Goal: Task Accomplishment & Management: Manage account settings

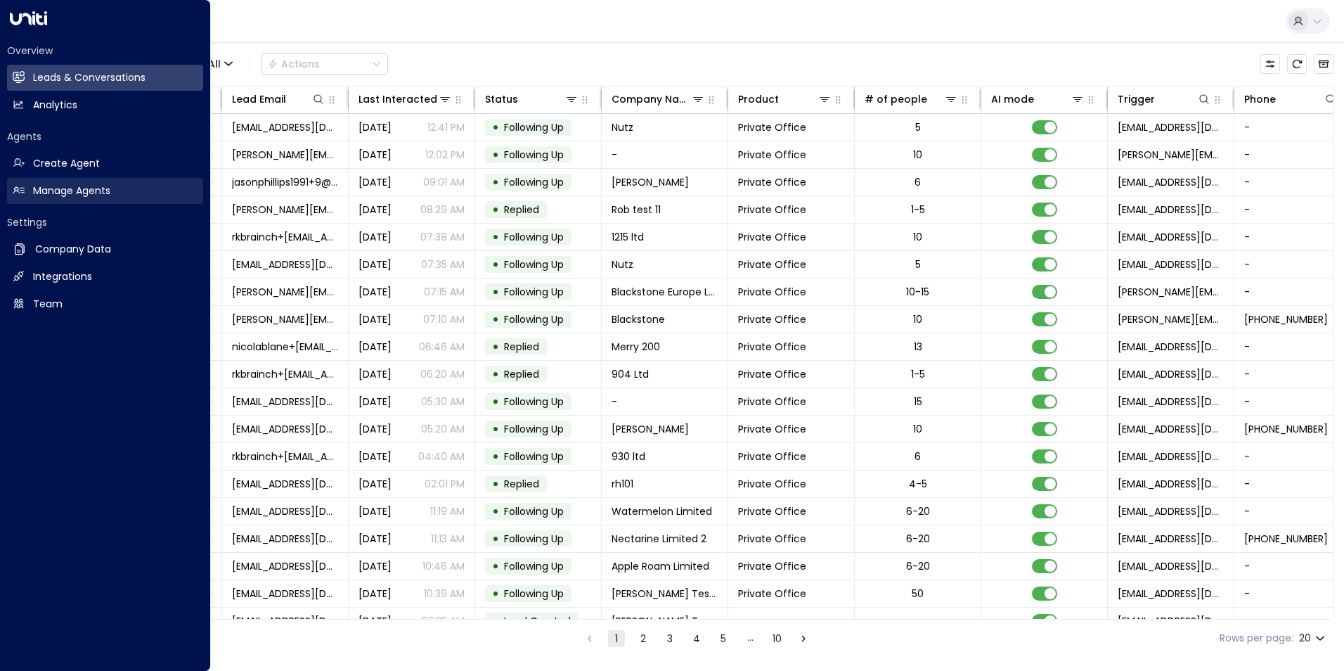
click at [52, 185] on h2 "Manage Agents" at bounding box center [71, 191] width 77 height 15
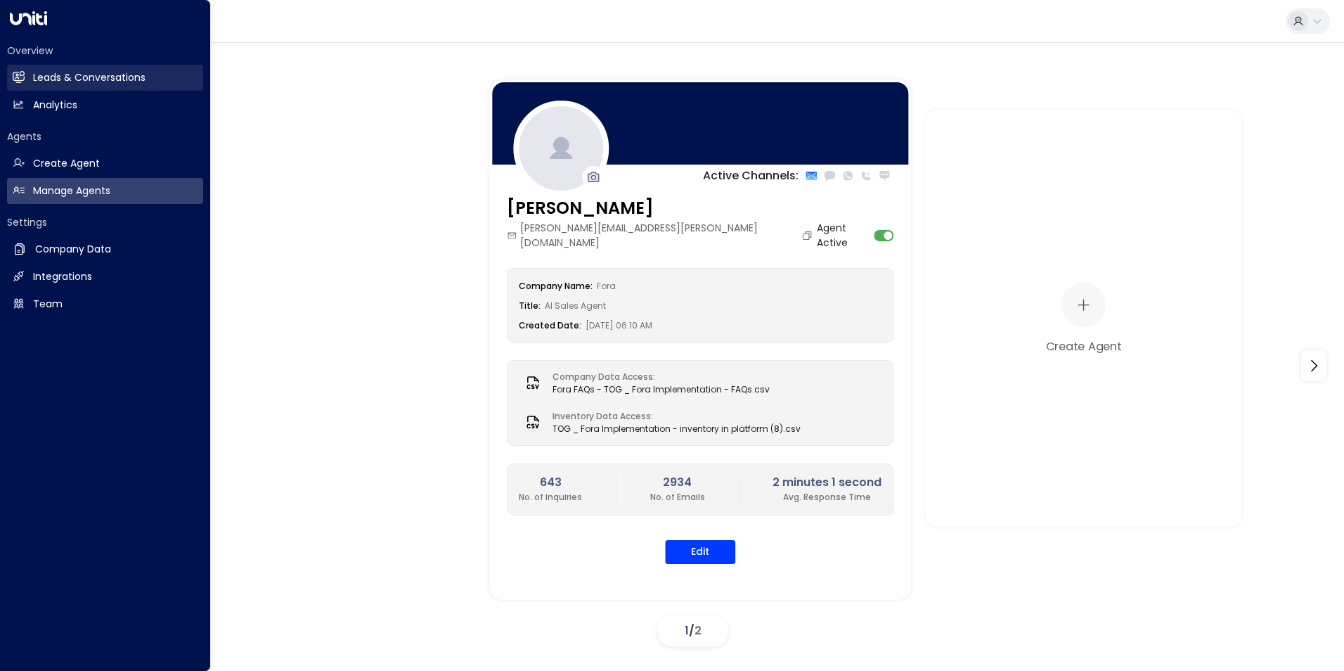
click at [63, 70] on link "Leads & Conversations Leads & Conversations" at bounding box center [105, 78] width 196 height 26
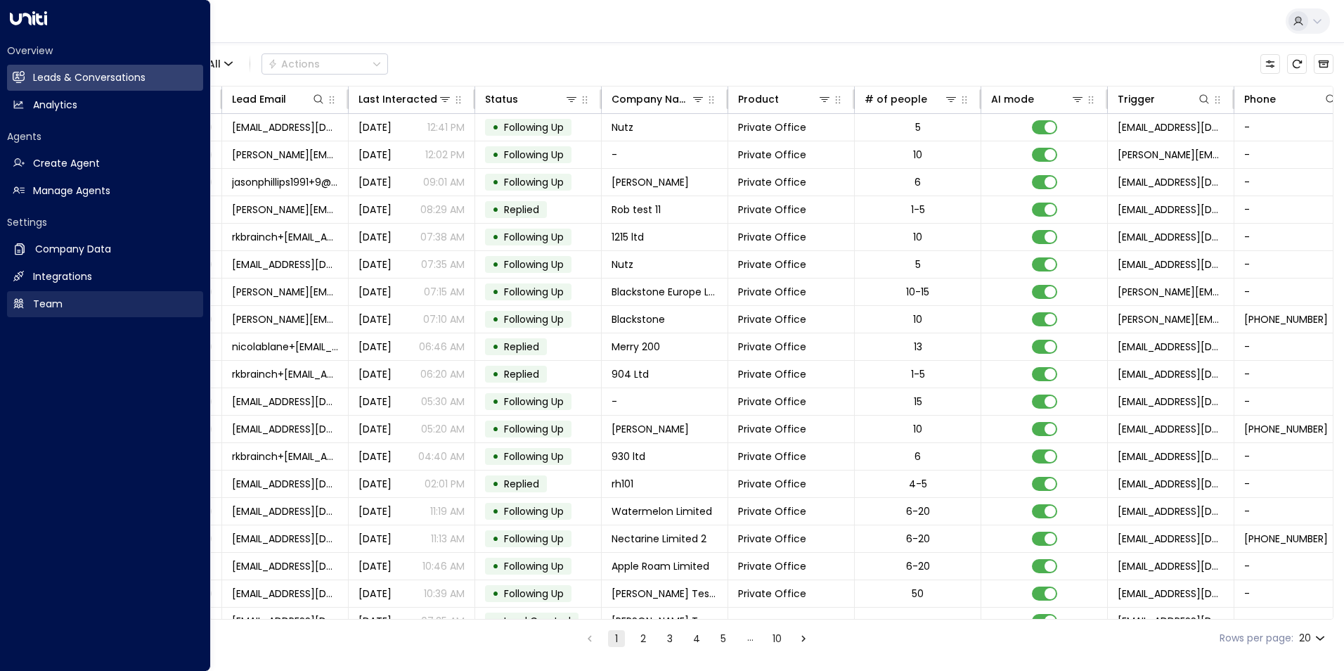
click at [43, 308] on h2 "Team" at bounding box center [48, 304] width 30 height 15
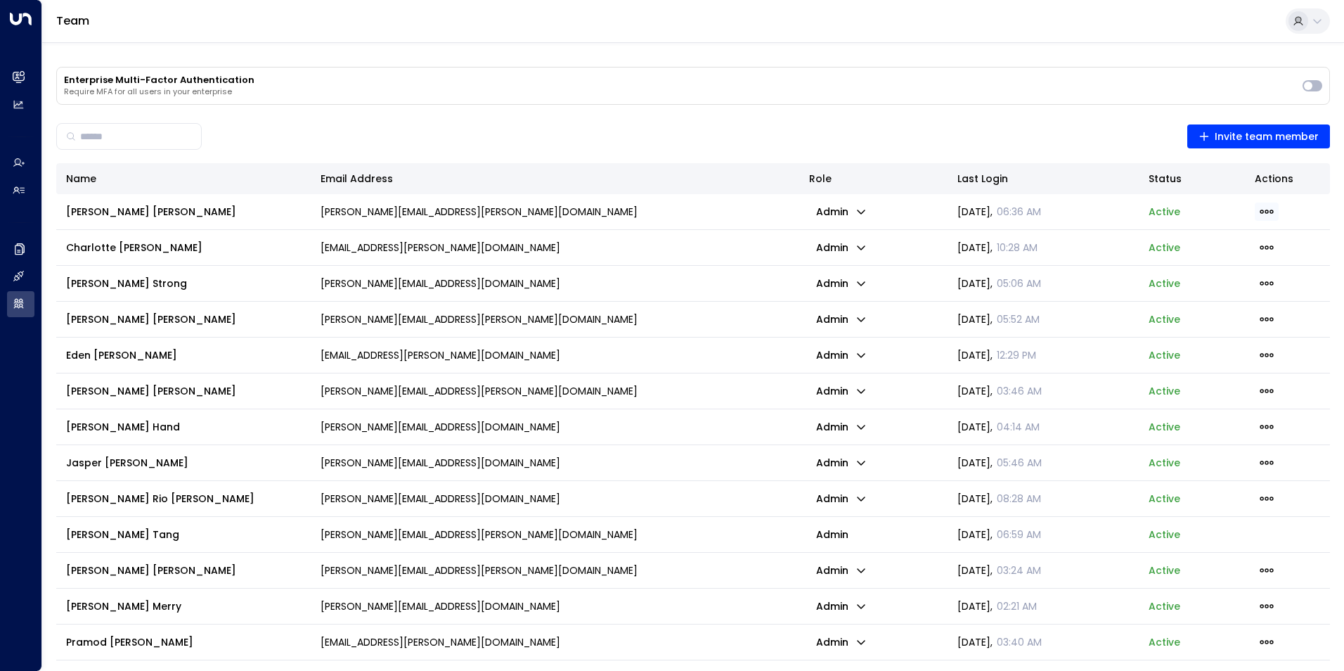
click at [1273, 204] on span "button" at bounding box center [1267, 212] width 24 height 18
click at [829, 203] on div at bounding box center [672, 335] width 1344 height 671
click at [850, 213] on p "admin" at bounding box center [841, 212] width 65 height 20
click at [762, 246] on div at bounding box center [672, 335] width 1344 height 671
click at [862, 245] on icon "button" at bounding box center [861, 247] width 11 height 11
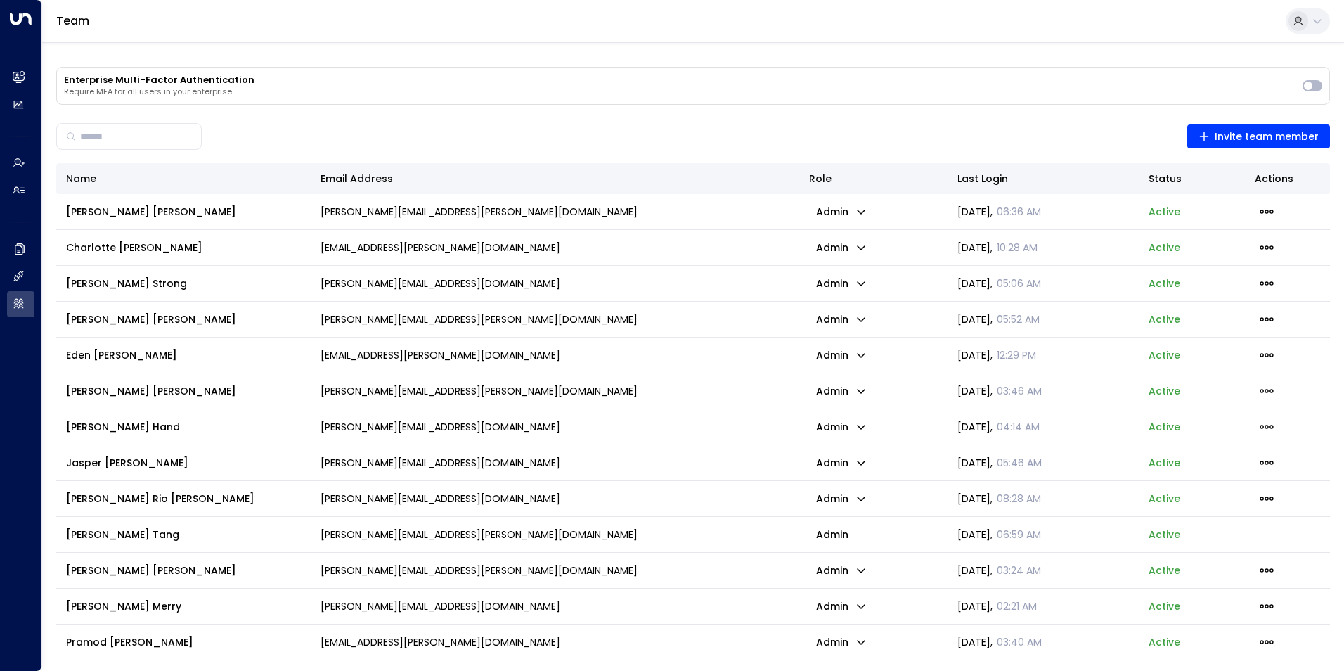
drag, startPoint x: 846, startPoint y: 306, endPoint x: 853, endPoint y: 217, distance: 88.9
click at [856, 243] on icon "button" at bounding box center [861, 247] width 11 height 11
click at [848, 248] on p "admin" at bounding box center [841, 248] width 65 height 20
click at [843, 290] on ul "Admin User" at bounding box center [872, 289] width 98 height 60
click at [843, 302] on td "admin" at bounding box center [873, 319] width 148 height 35
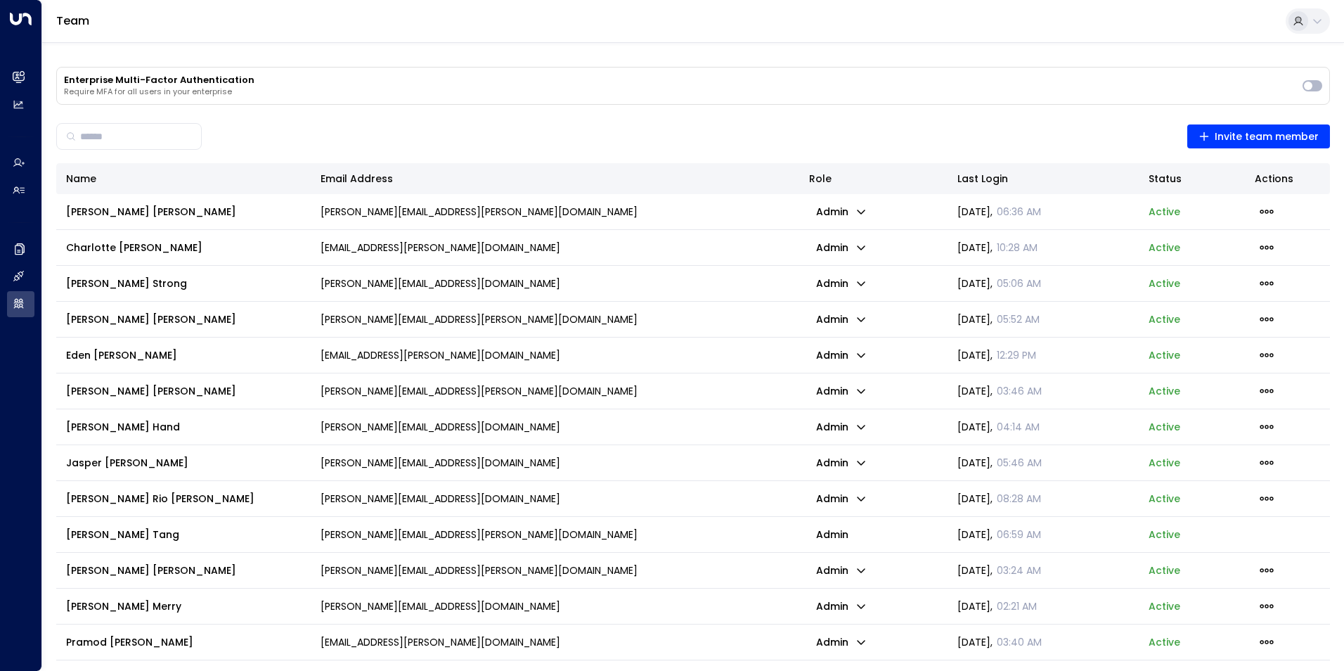
click at [837, 259] on td "admin" at bounding box center [873, 247] width 148 height 35
click at [861, 246] on icon "button" at bounding box center [861, 247] width 11 height 11
click at [848, 288] on span "User" at bounding box center [843, 283] width 18 height 8
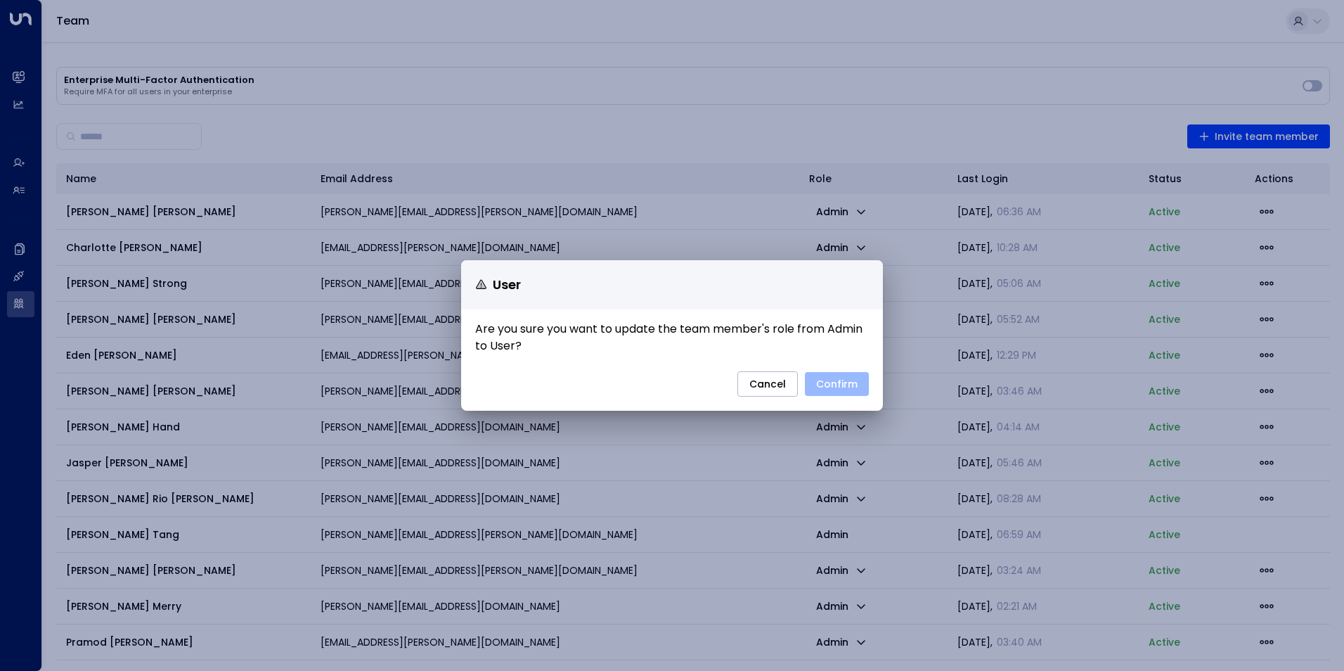
click at [837, 388] on button "Confirm" at bounding box center [837, 384] width 64 height 24
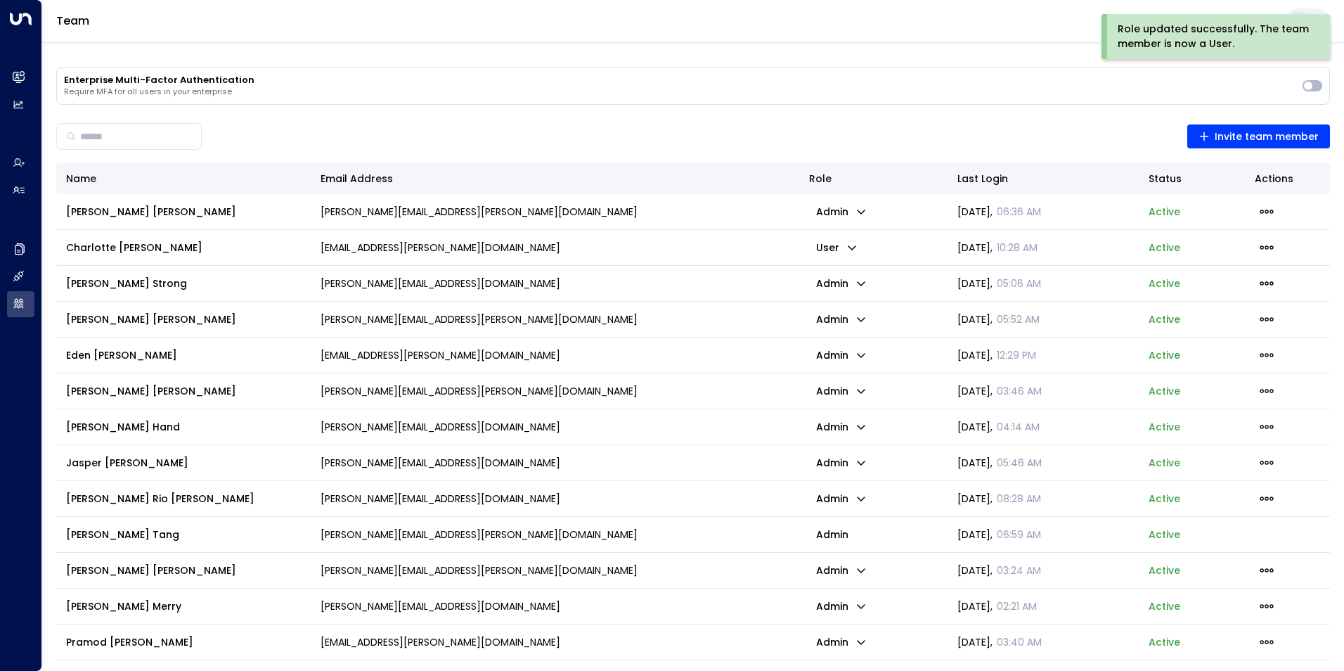
click at [849, 281] on p "admin" at bounding box center [841, 284] width 65 height 20
click at [843, 341] on span "User" at bounding box center [849, 338] width 23 height 15
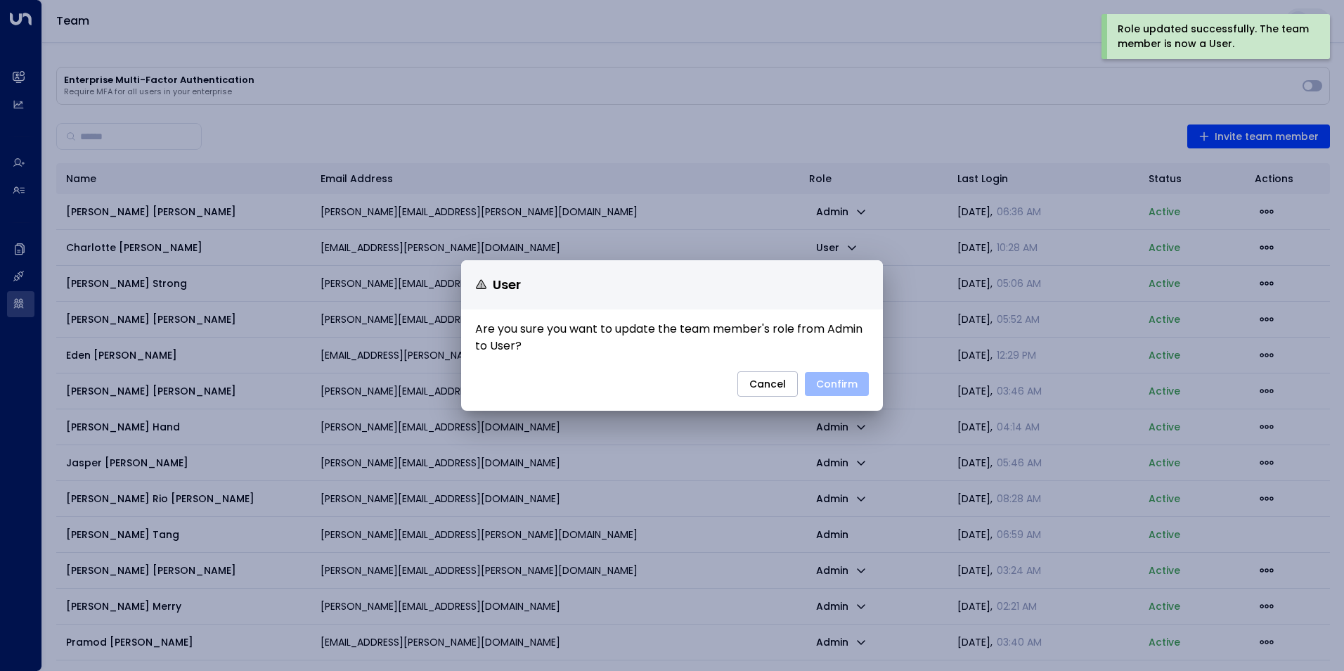
click at [858, 392] on button "Confirm" at bounding box center [837, 384] width 64 height 24
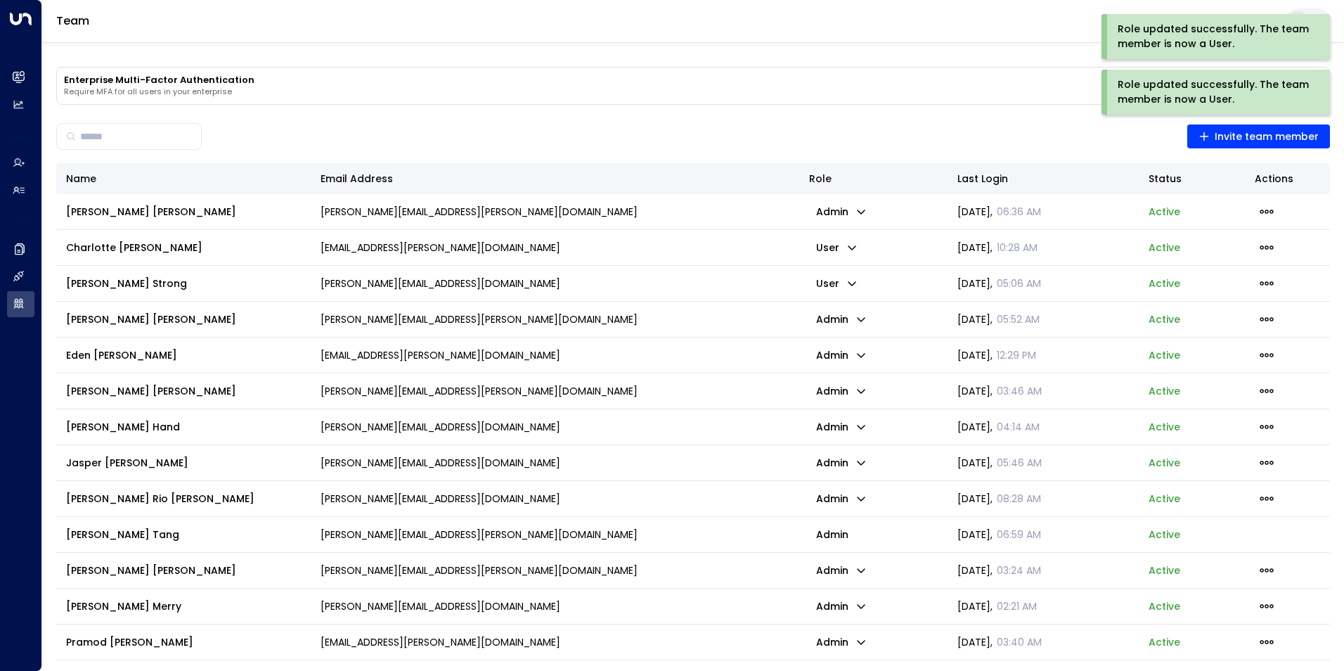
click at [845, 318] on p "admin" at bounding box center [841, 319] width 65 height 20
click at [789, 362] on div at bounding box center [672, 335] width 1344 height 671
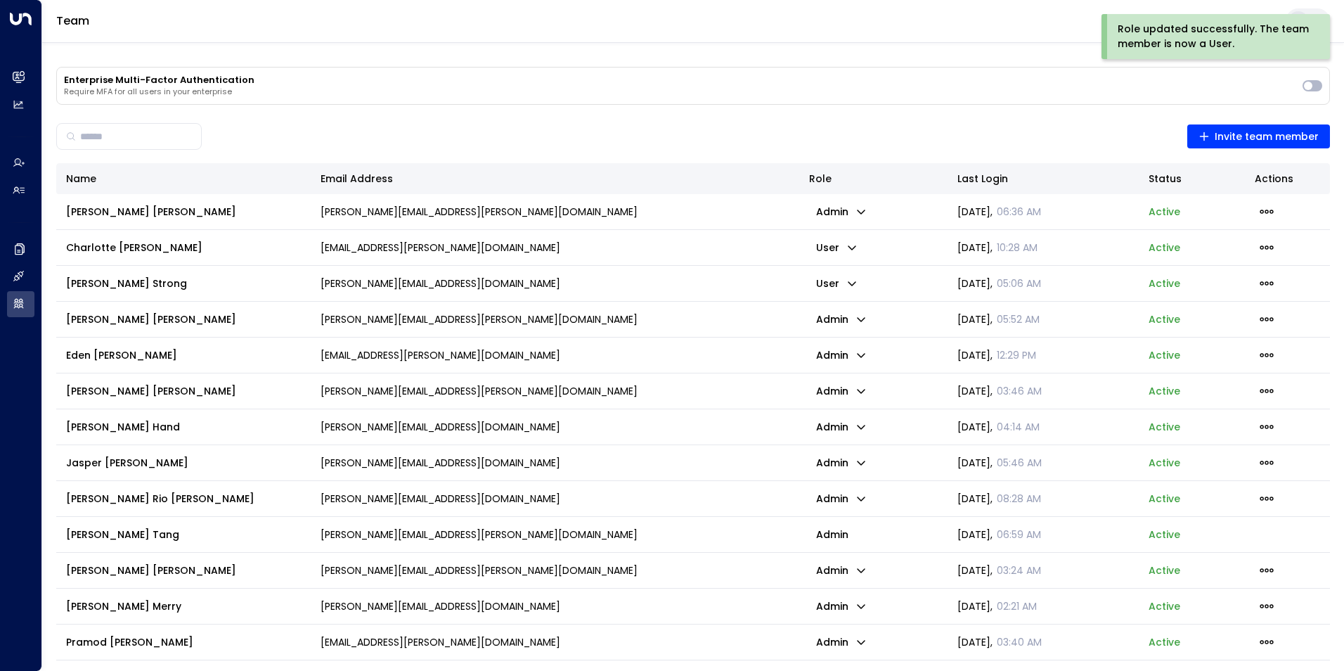
click at [835, 352] on p "admin" at bounding box center [841, 355] width 65 height 20
click at [847, 411] on span "User" at bounding box center [849, 410] width 23 height 15
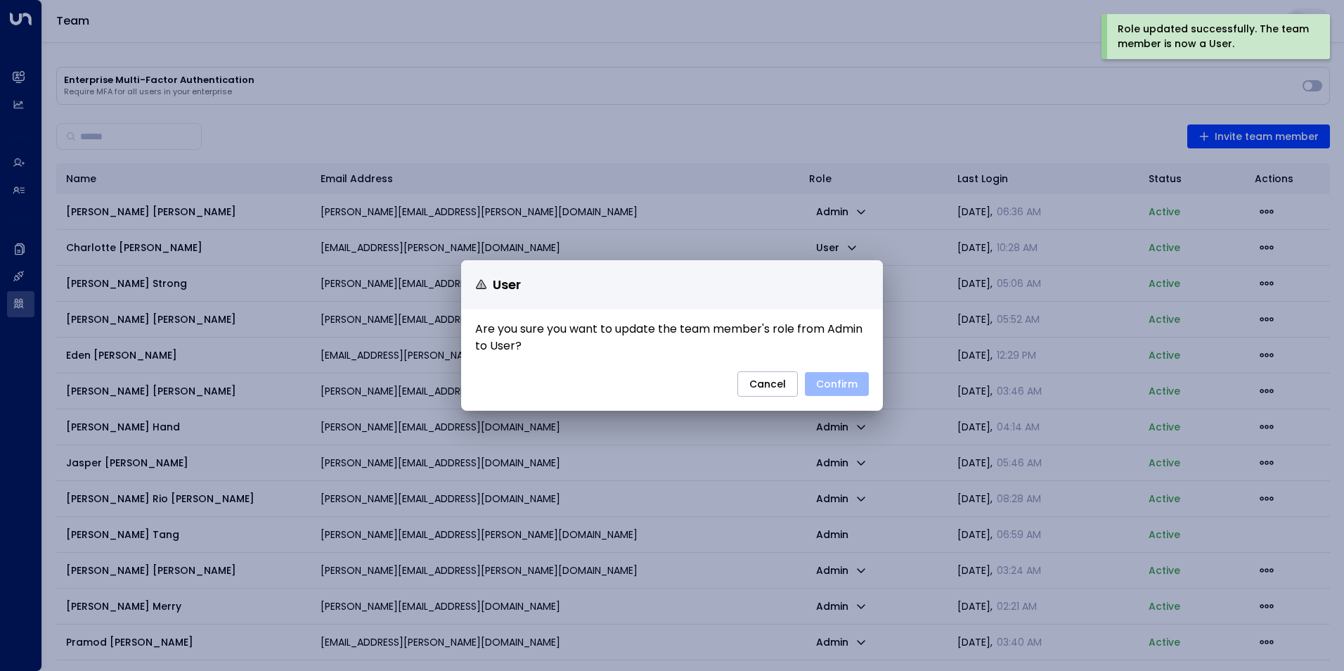
click at [844, 385] on button "Confirm" at bounding box center [837, 384] width 64 height 24
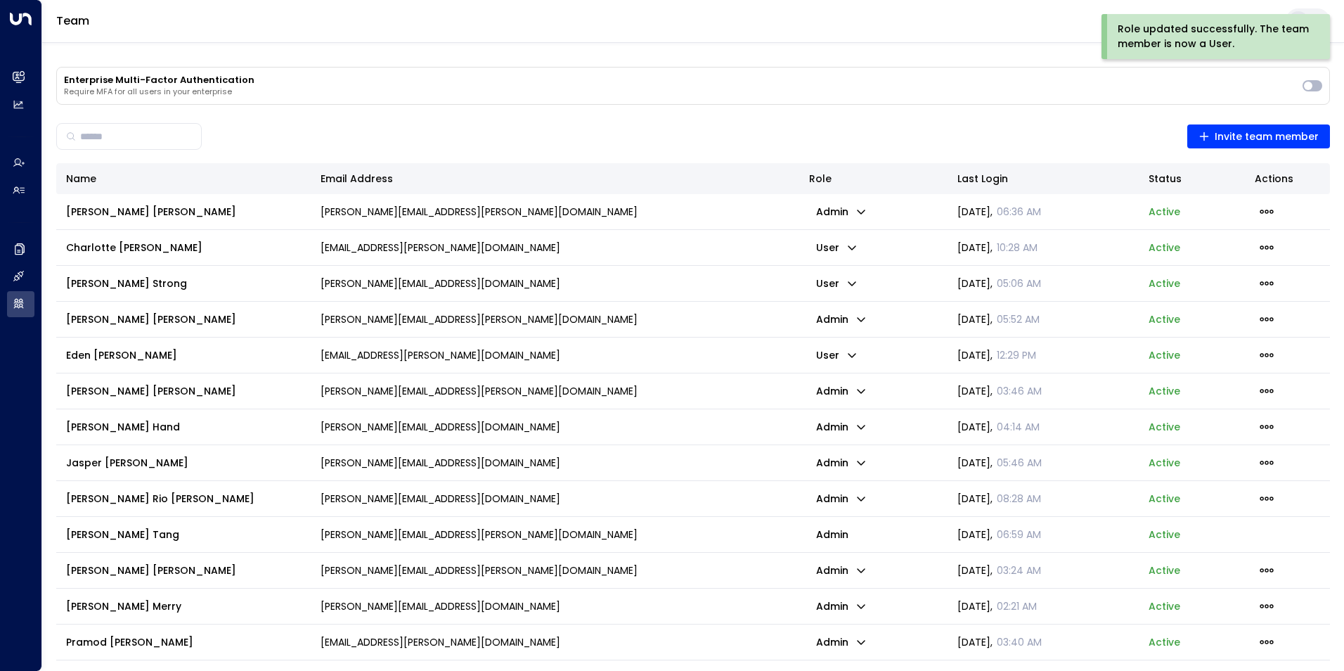
click at [846, 387] on p "admin" at bounding box center [841, 391] width 65 height 20
click at [854, 445] on span "User" at bounding box center [849, 446] width 23 height 15
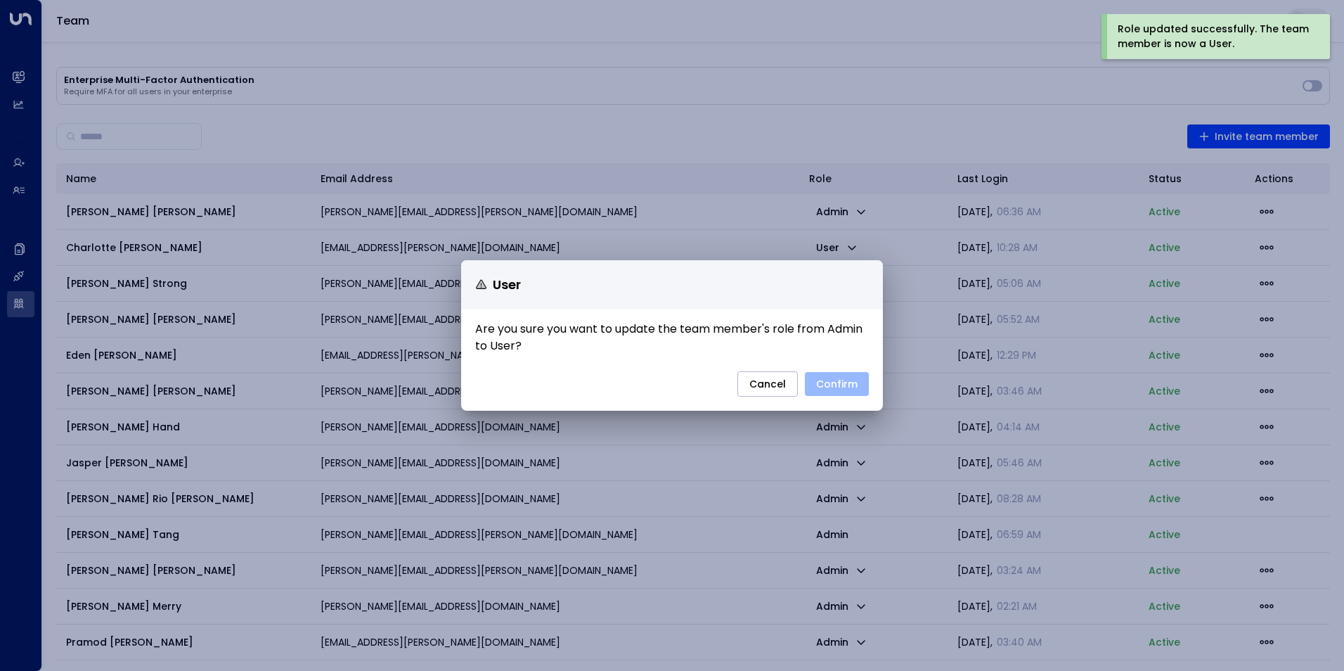
click at [840, 386] on button "Confirm" at bounding box center [837, 384] width 64 height 24
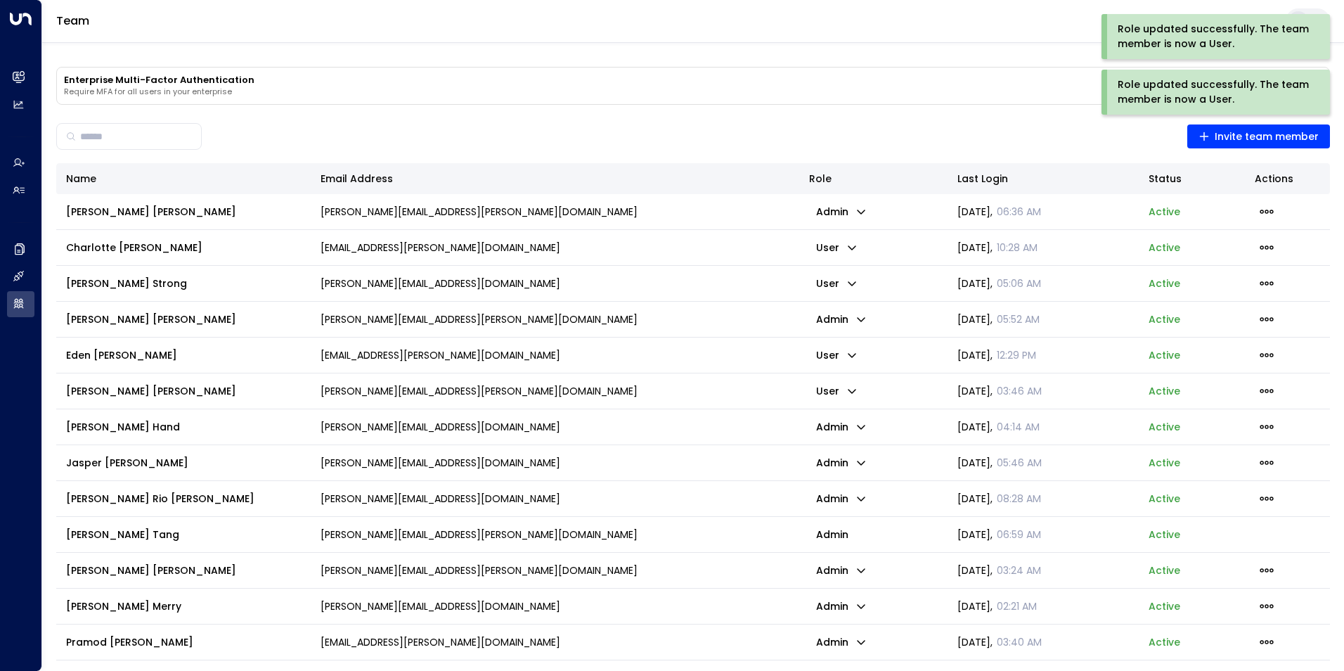
click at [853, 424] on p "admin" at bounding box center [841, 427] width 65 height 20
click at [887, 484] on p "User" at bounding box center [872, 482] width 68 height 15
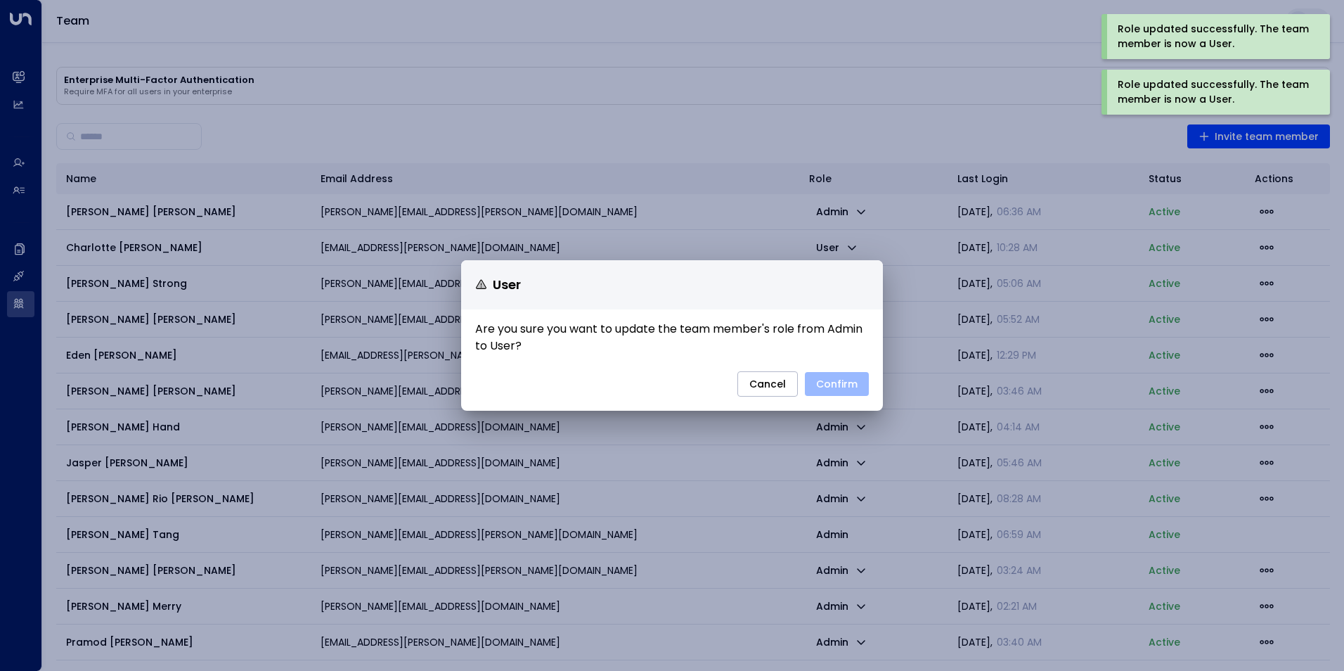
click at [848, 390] on button "Confirm" at bounding box center [837, 384] width 64 height 24
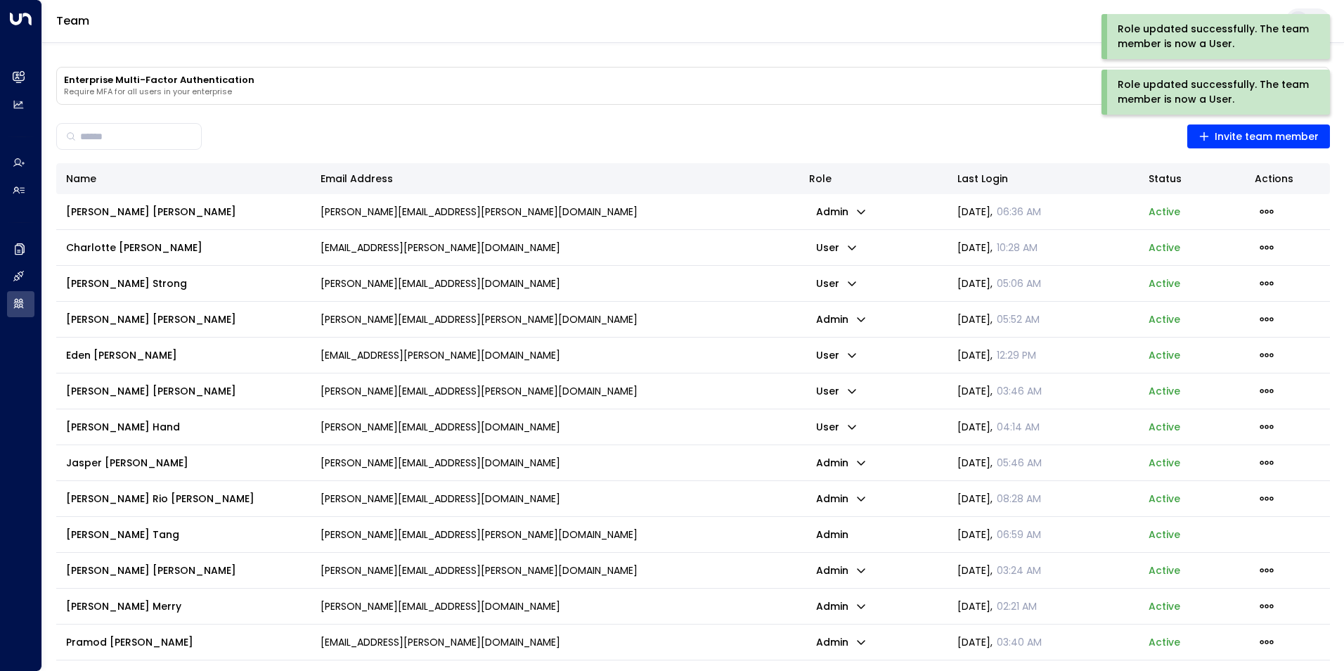
click at [849, 458] on p "admin" at bounding box center [841, 463] width 65 height 20
click at [857, 513] on span "User" at bounding box center [849, 517] width 23 height 15
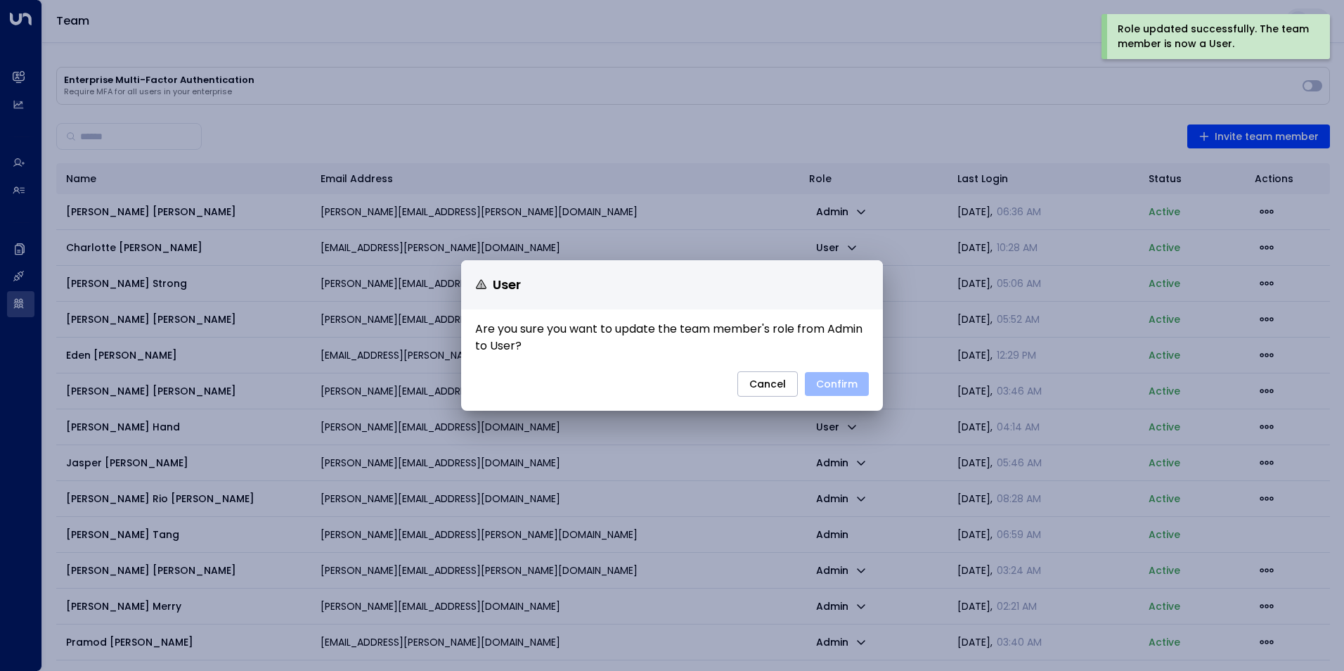
click at [832, 384] on button "Confirm" at bounding box center [837, 384] width 64 height 24
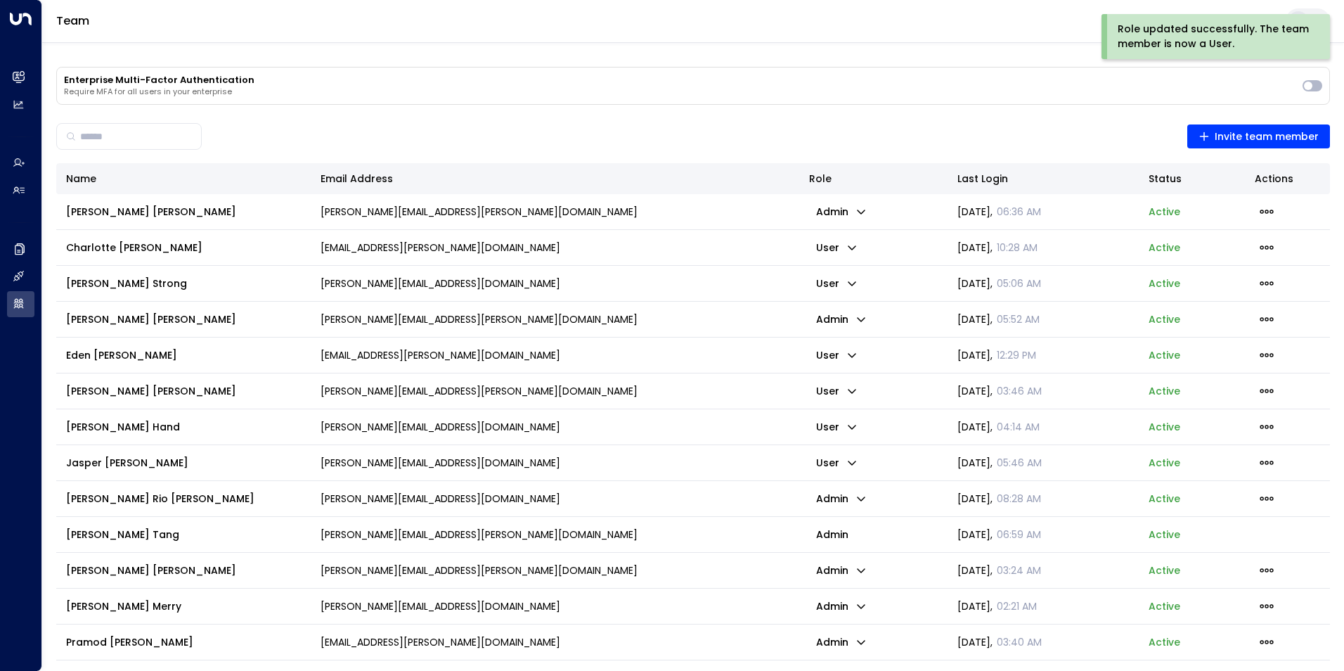
click at [857, 499] on icon "button" at bounding box center [861, 498] width 8 height 5
click at [889, 554] on p "User" at bounding box center [872, 553] width 68 height 15
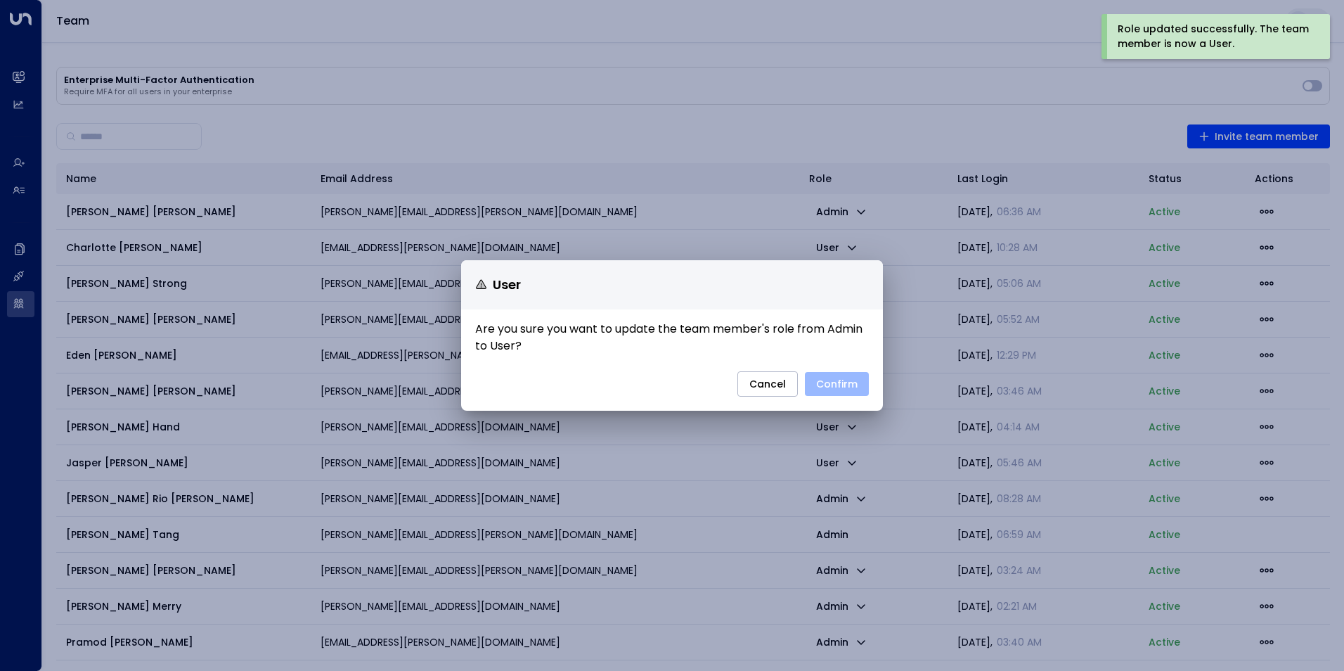
click at [837, 383] on button "Confirm" at bounding box center [837, 384] width 64 height 24
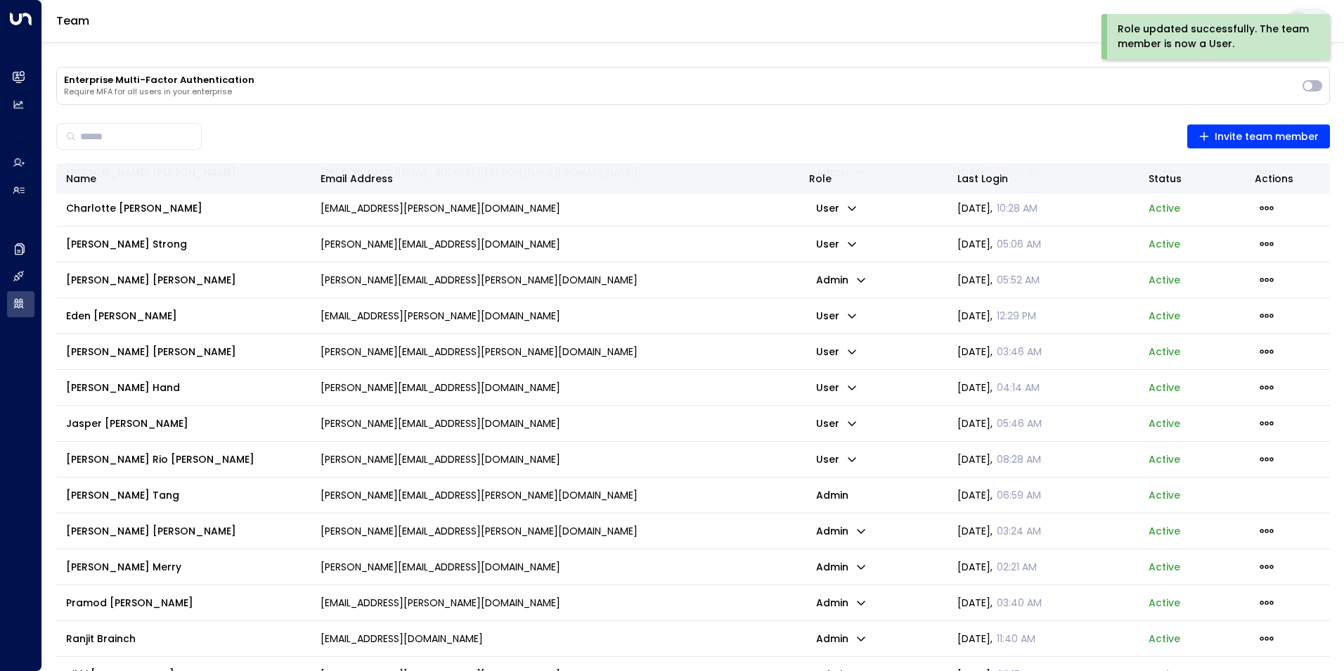
scroll to position [70, 0]
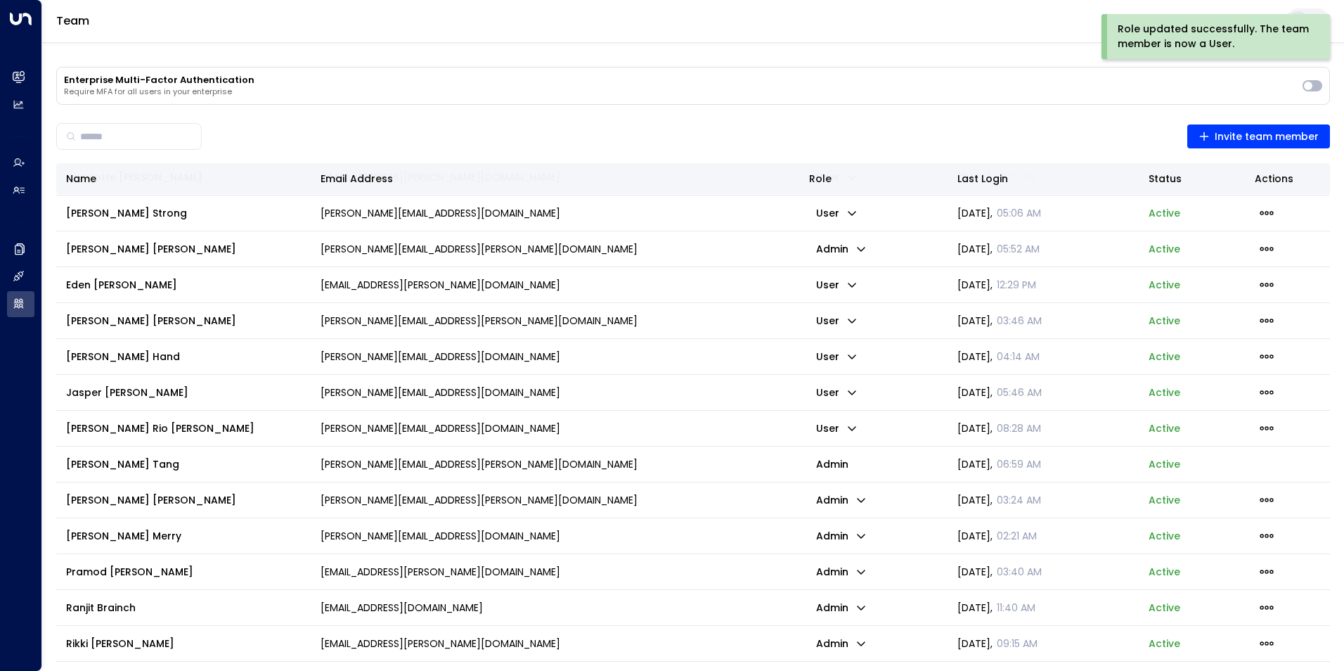
click at [856, 532] on icon "button" at bounding box center [861, 535] width 11 height 11
click at [878, 584] on p "User" at bounding box center [872, 591] width 68 height 15
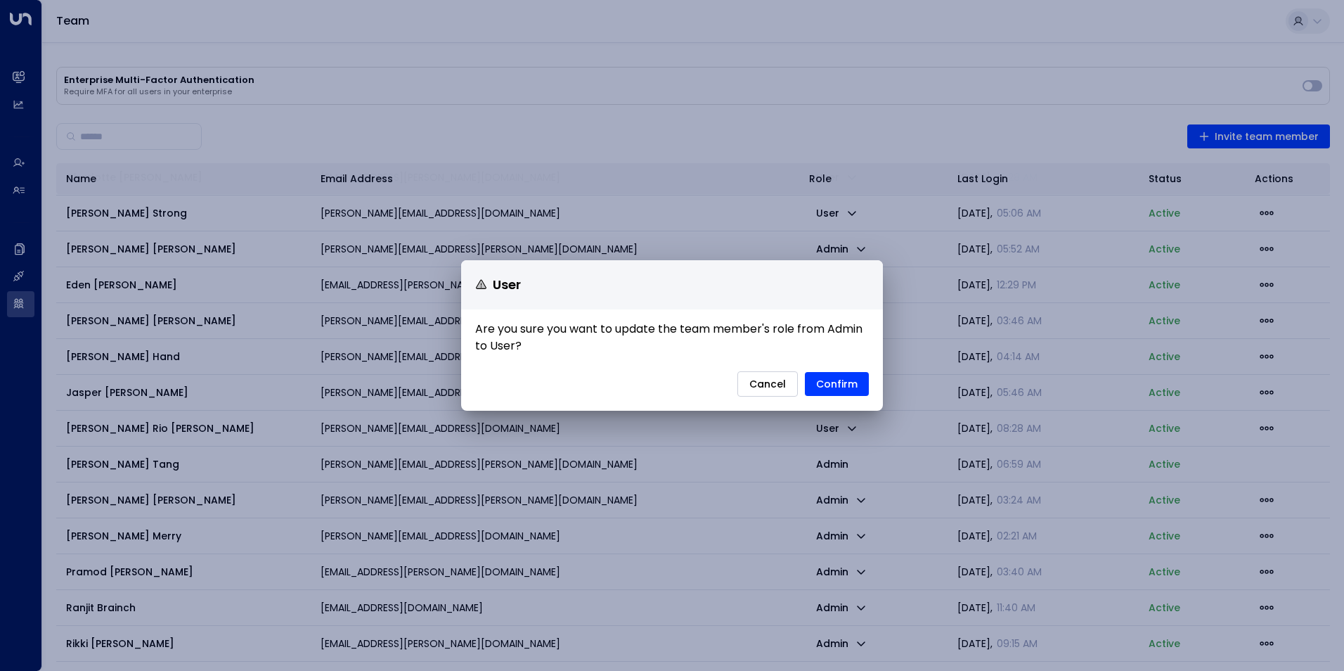
drag, startPoint x: 855, startPoint y: 383, endPoint x: 790, endPoint y: 383, distance: 65.4
click at [790, 383] on div "Cancel Confirm" at bounding box center [672, 387] width 394 height 32
click at [790, 383] on button "Cancel" at bounding box center [768, 383] width 60 height 25
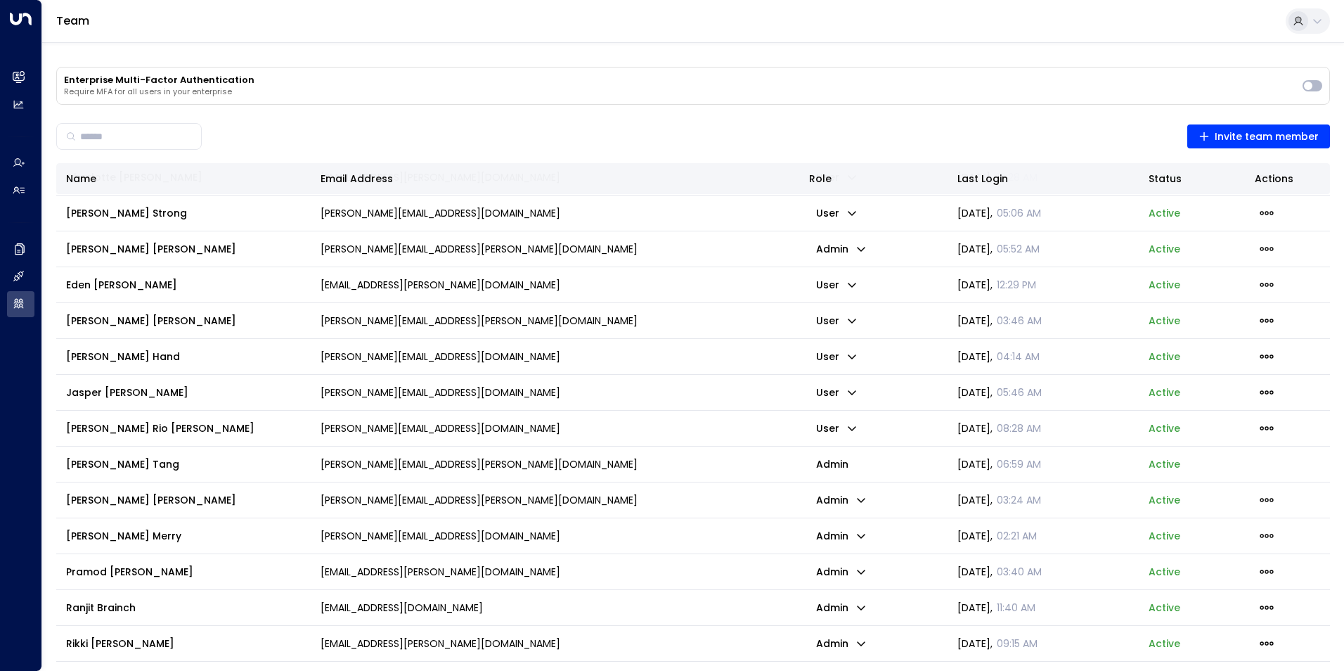
click at [851, 574] on p "admin" at bounding box center [841, 572] width 65 height 20
click at [880, 626] on p "User" at bounding box center [872, 626] width 68 height 15
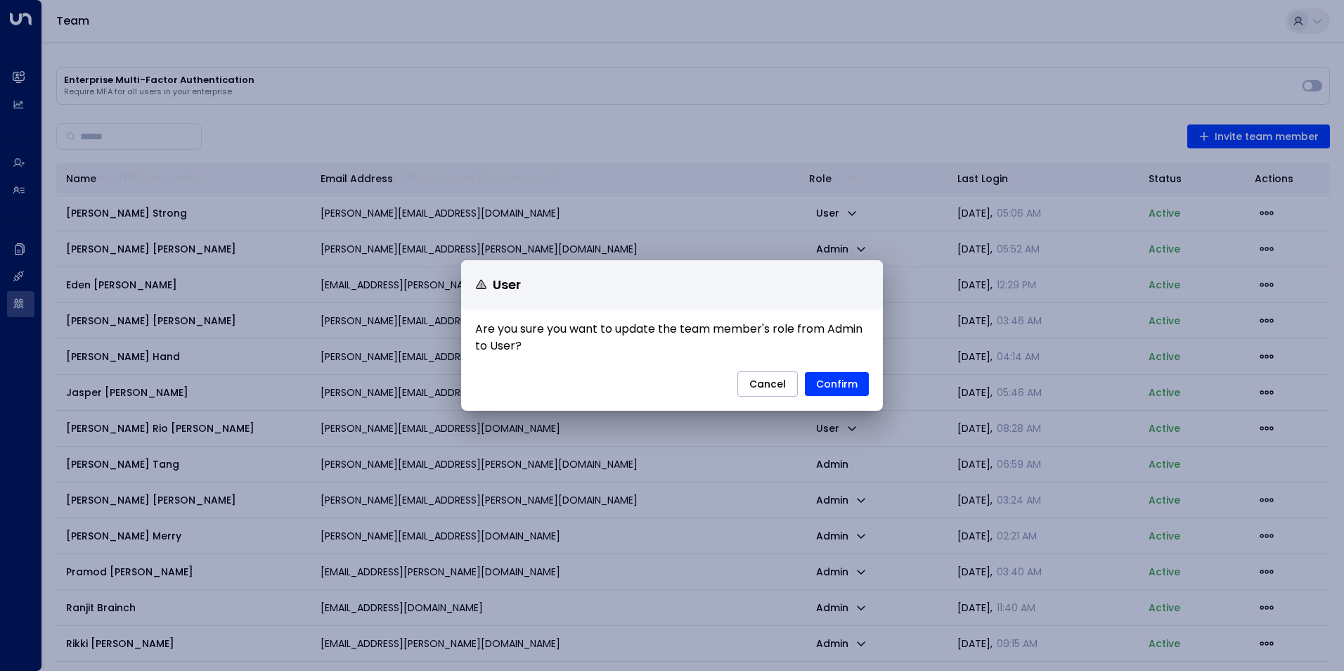
click at [825, 368] on h1 "Are you sure you want to update the team member's role from Admin to User?" at bounding box center [672, 340] width 422 height 62
click at [829, 378] on button "Confirm" at bounding box center [837, 384] width 64 height 24
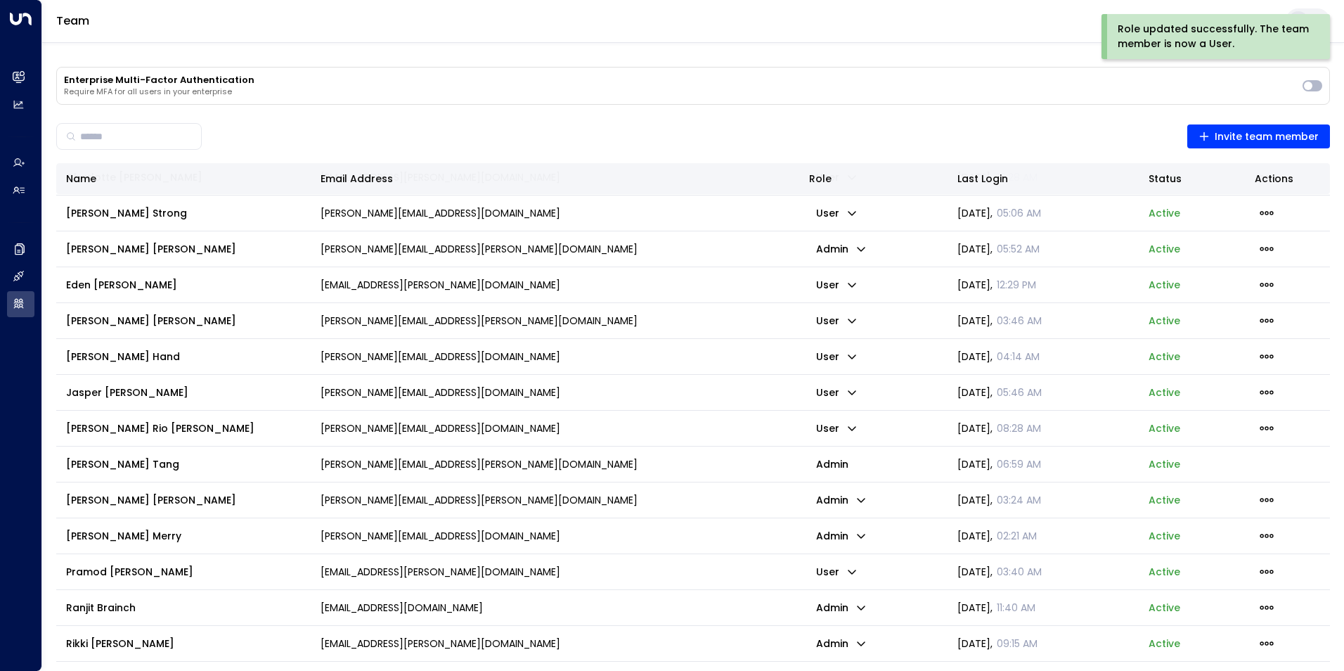
click at [849, 615] on p "admin" at bounding box center [841, 608] width 65 height 20
click at [857, 642] on span "User" at bounding box center [849, 643] width 23 height 15
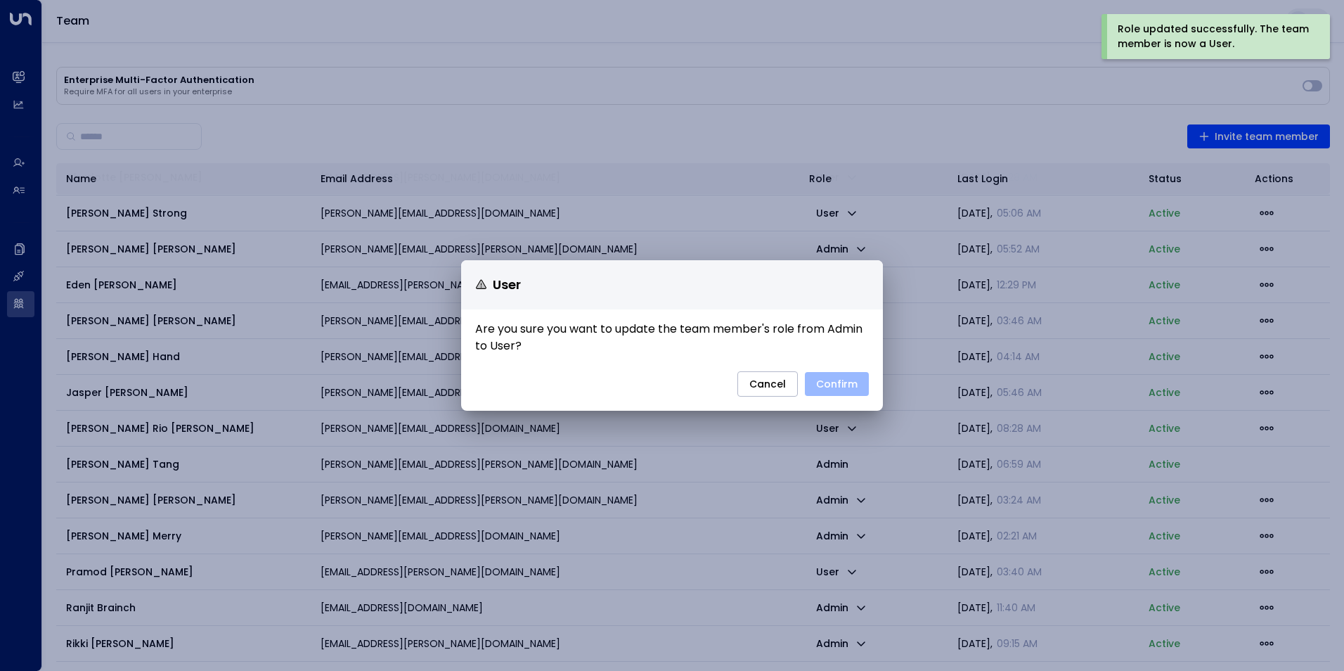
click at [846, 385] on button "Confirm" at bounding box center [837, 384] width 64 height 24
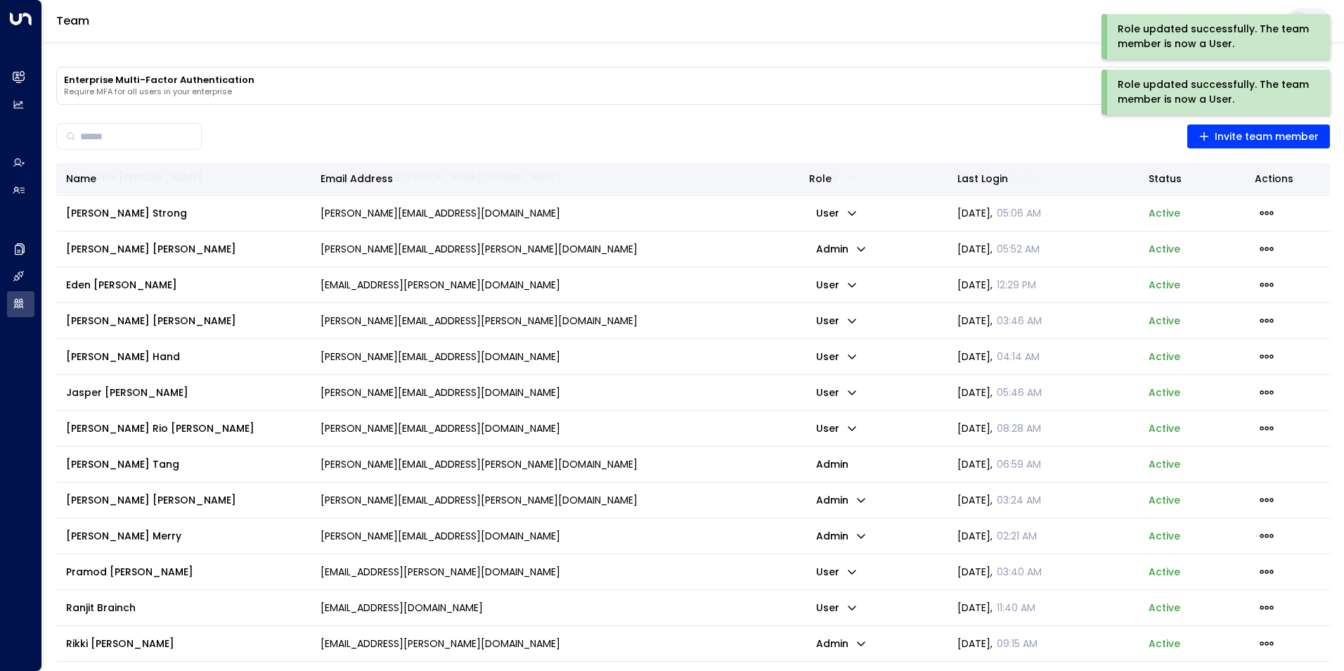
click at [849, 643] on p "admin" at bounding box center [841, 644] width 65 height 20
click at [854, 634] on li "User" at bounding box center [872, 642] width 90 height 23
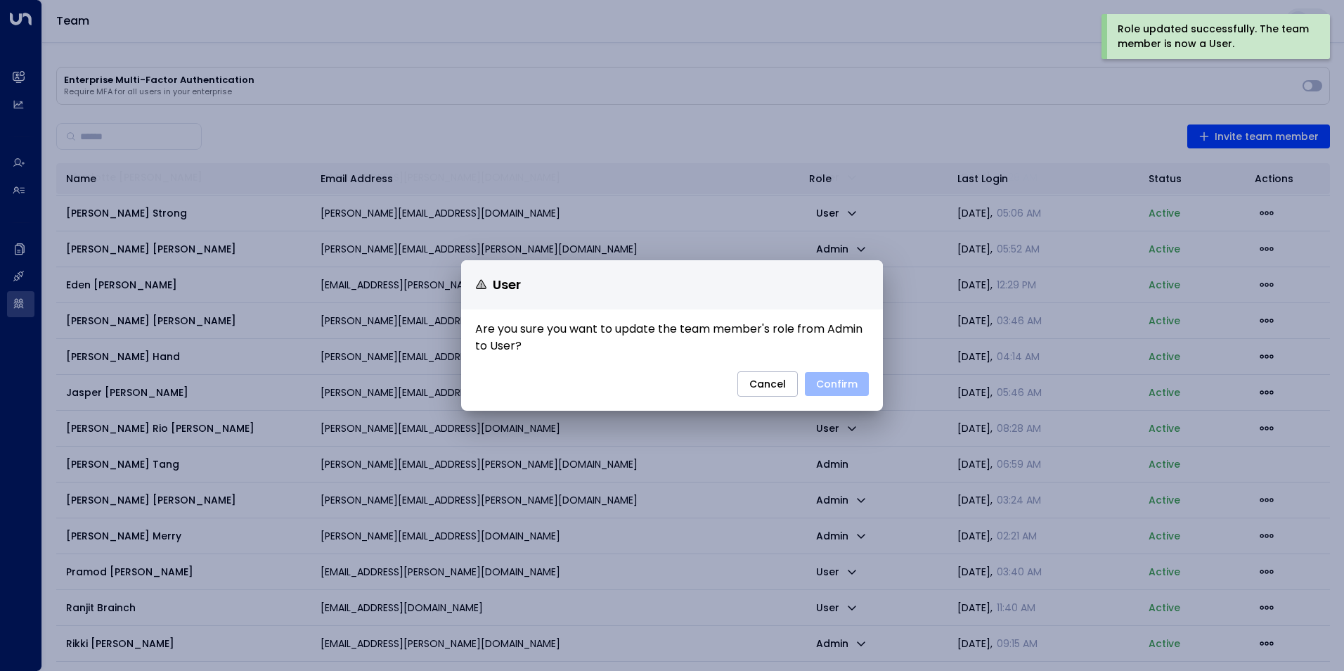
click at [825, 382] on button "Confirm" at bounding box center [837, 384] width 64 height 24
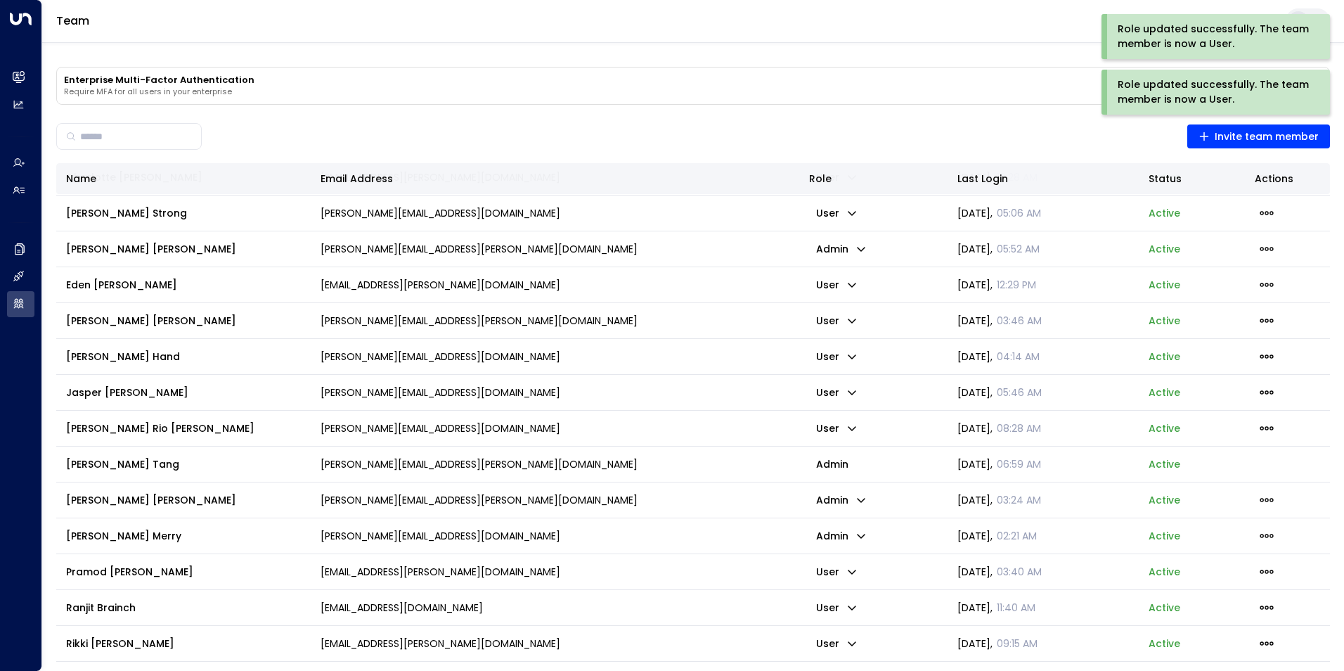
scroll to position [79, 0]
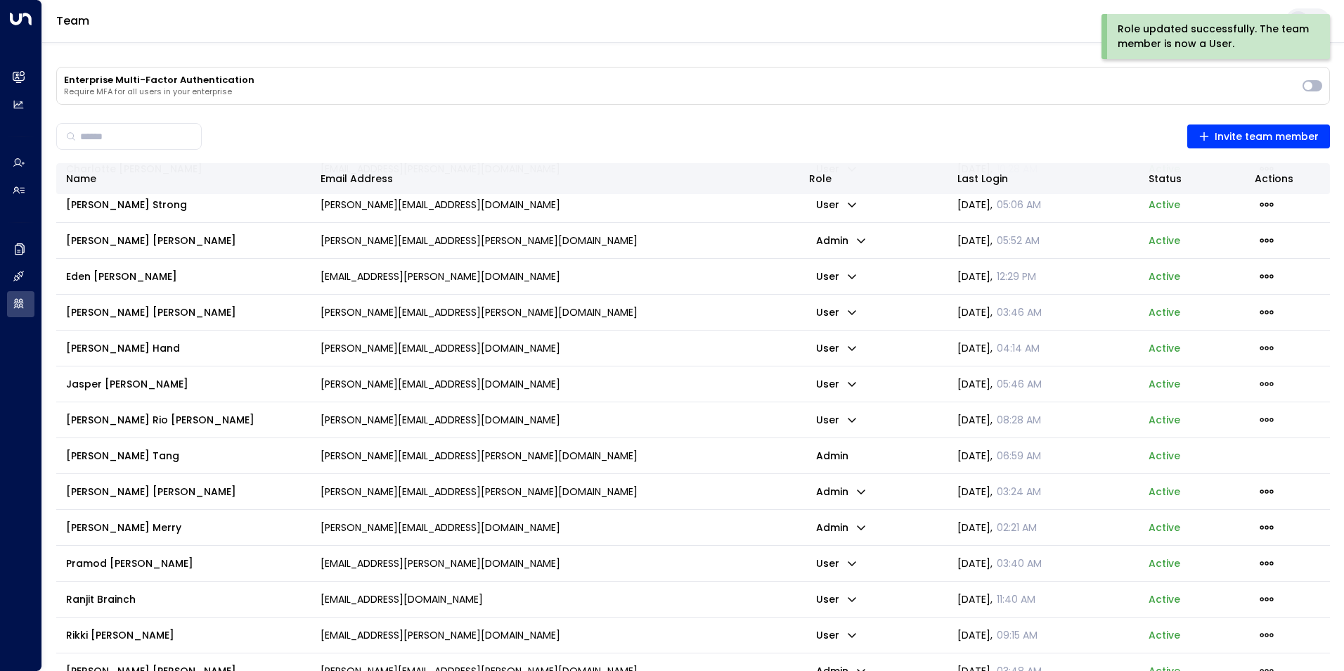
click at [836, 660] on td "admin" at bounding box center [873, 670] width 148 height 35
click at [836, 659] on td "admin" at bounding box center [873, 670] width 148 height 35
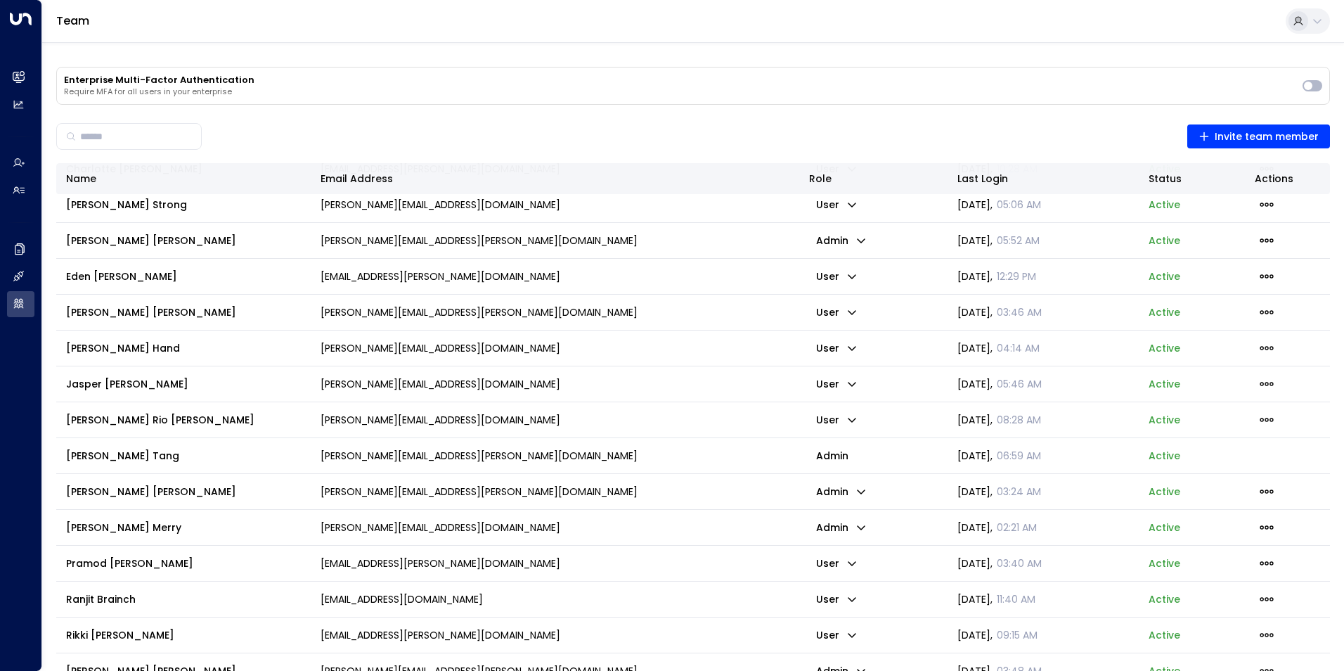
click at [849, 668] on p "admin" at bounding box center [841, 671] width 65 height 20
click at [852, 641] on span "User" at bounding box center [849, 643] width 23 height 15
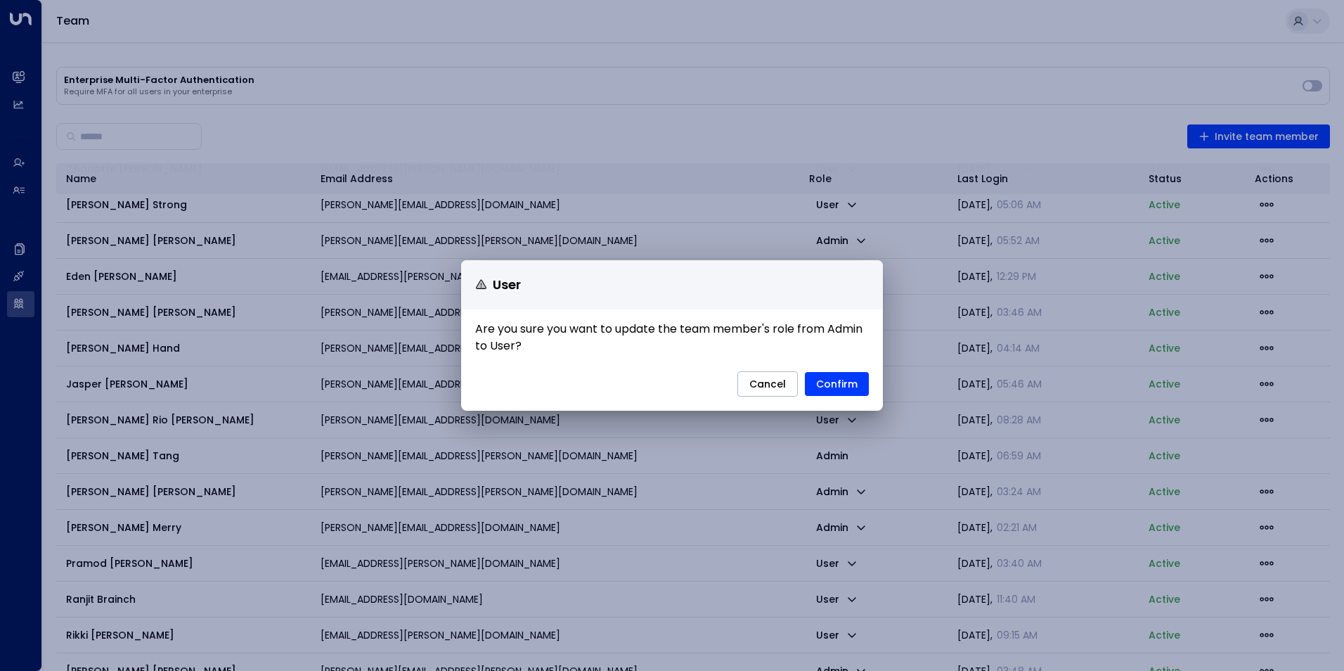
scroll to position [10, 0]
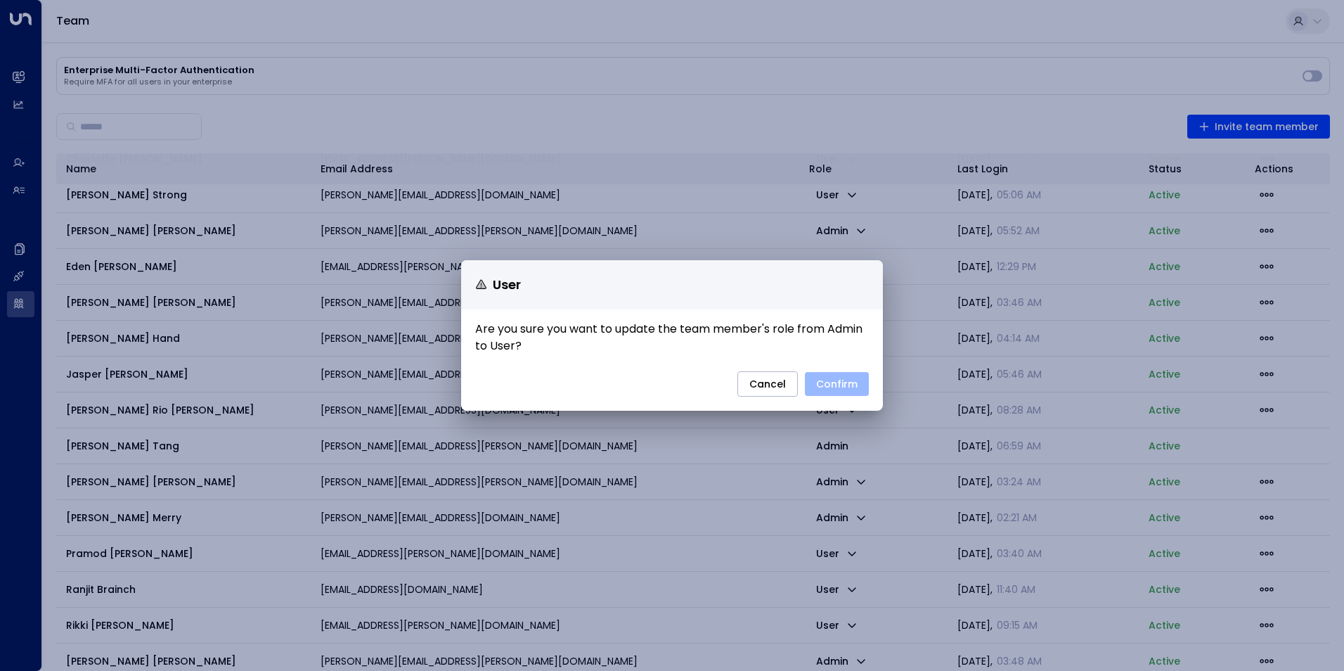
click at [852, 389] on button "Confirm" at bounding box center [837, 384] width 64 height 24
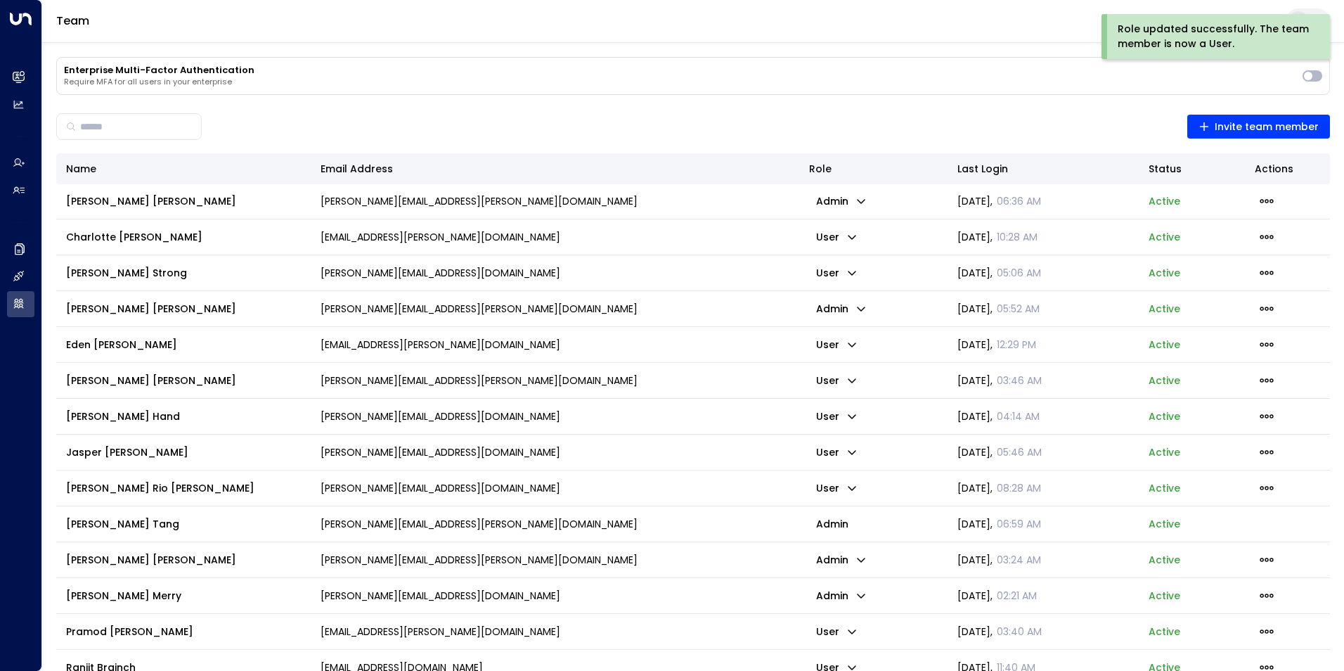
scroll to position [0, 0]
click at [844, 197] on p "admin" at bounding box center [841, 202] width 65 height 20
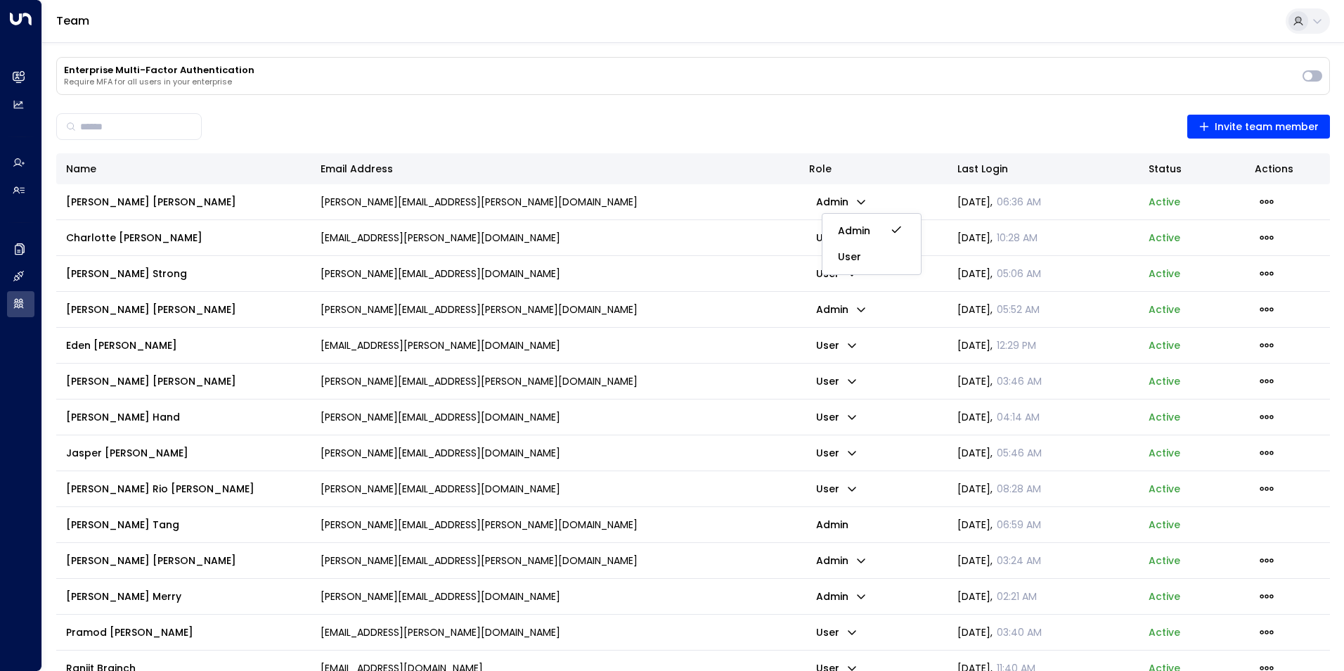
click at [879, 140] on div at bounding box center [672, 335] width 1344 height 671
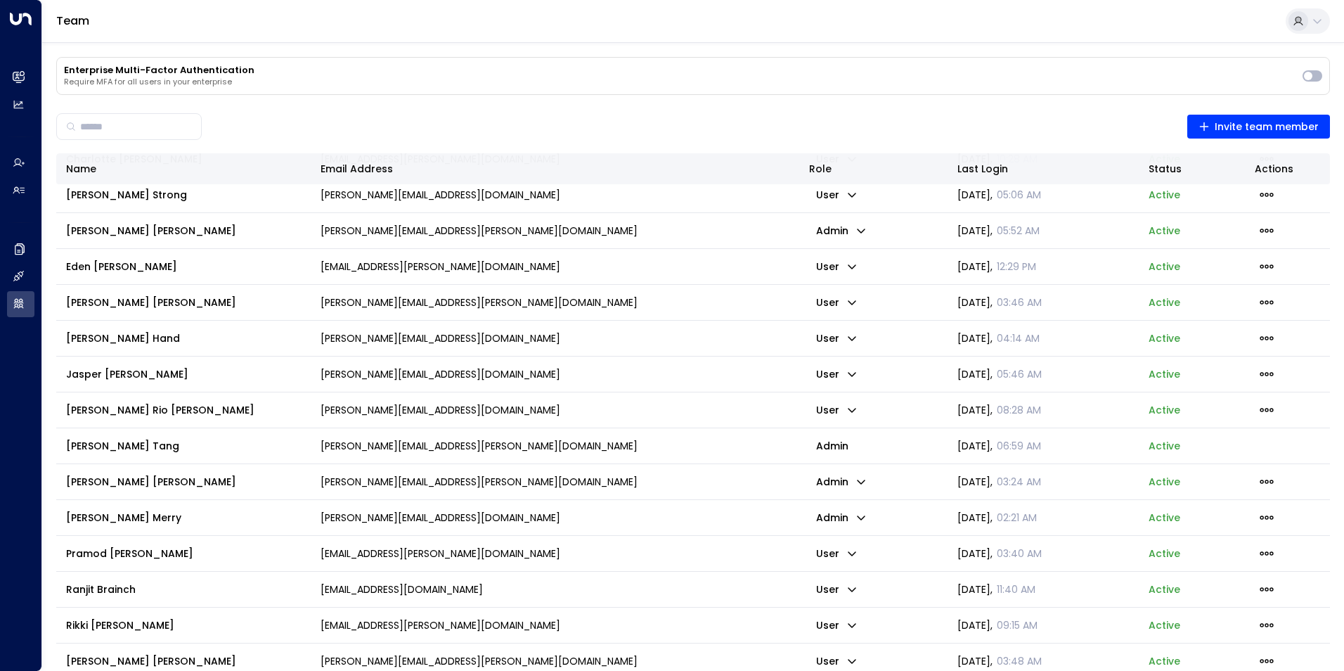
click at [838, 475] on p "admin" at bounding box center [841, 482] width 65 height 20
click at [868, 528] on div "Admin User" at bounding box center [859, 510] width 75 height 35
click at [846, 484] on p "admin" at bounding box center [841, 482] width 65 height 20
click at [854, 536] on span "User" at bounding box center [849, 536] width 23 height 15
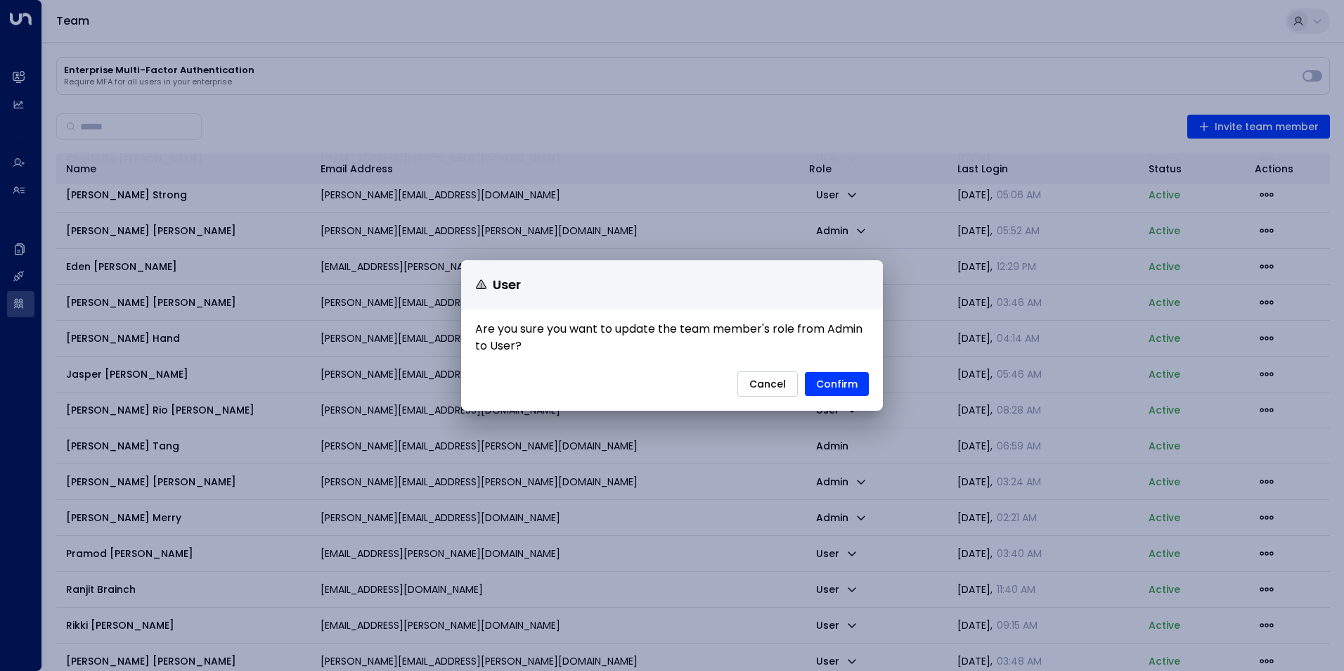
click at [776, 390] on button "Cancel" at bounding box center [768, 383] width 60 height 25
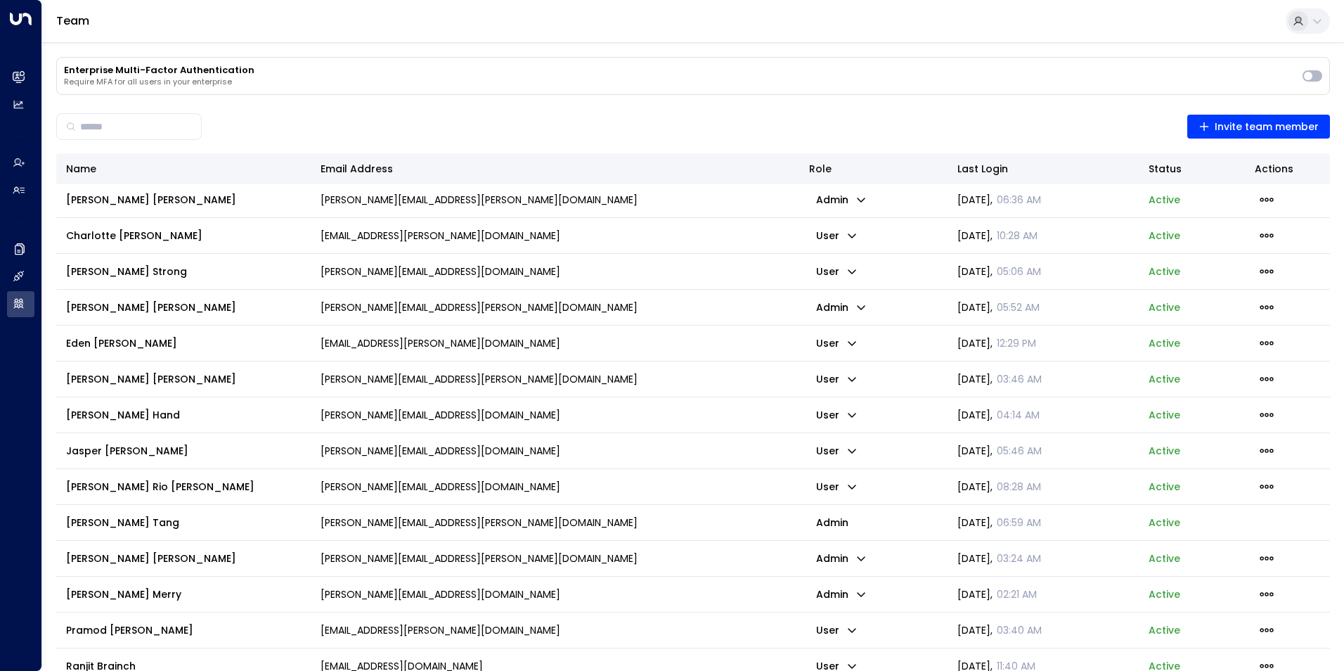
scroll to position [0, 0]
click at [840, 195] on p "admin" at bounding box center [841, 202] width 65 height 20
click at [849, 319] on div at bounding box center [672, 335] width 1344 height 671
click at [839, 513] on p "admin" at bounding box center [832, 524] width 46 height 23
click at [843, 560] on p "admin" at bounding box center [841, 561] width 65 height 20
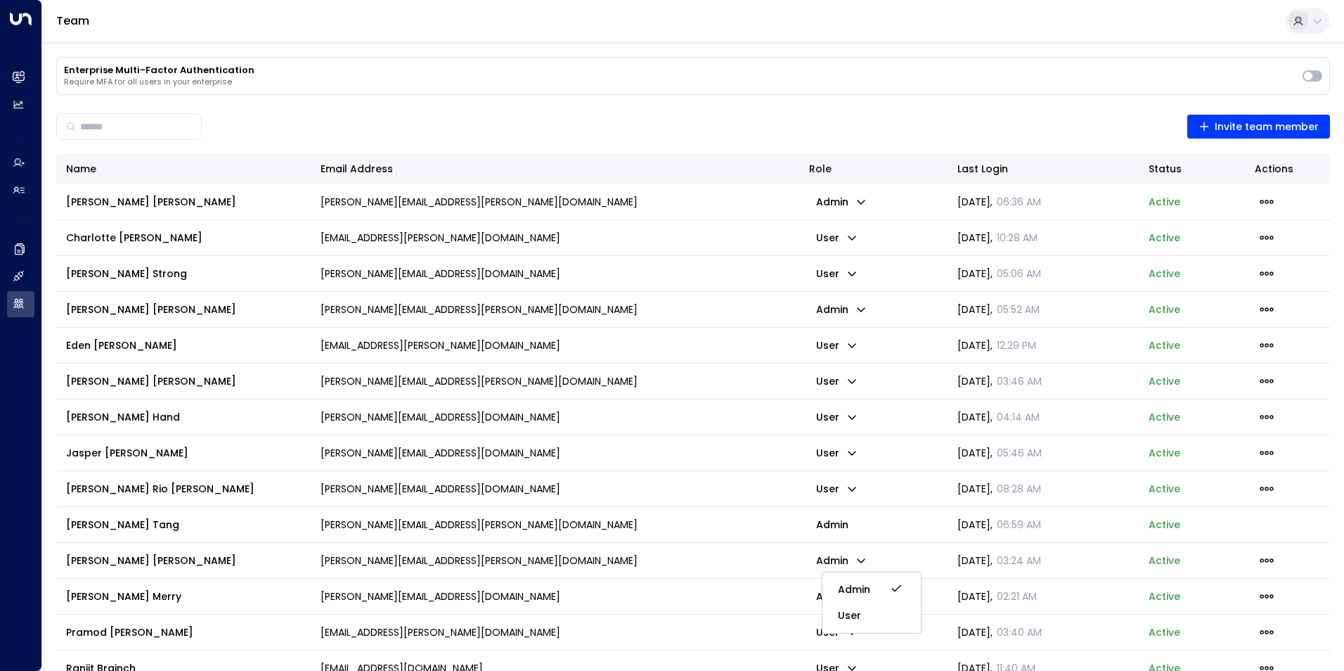
click at [899, 525] on div at bounding box center [672, 335] width 1344 height 671
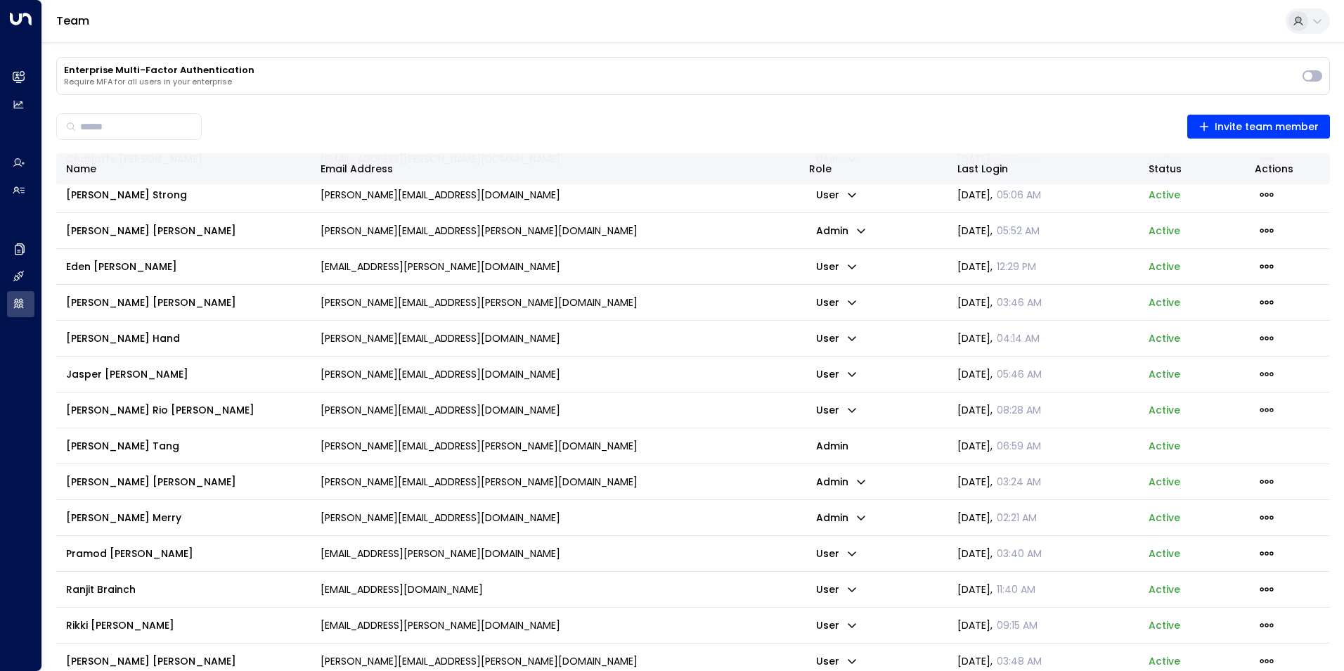
click at [834, 494] on td "admin" at bounding box center [873, 481] width 148 height 35
click at [846, 483] on p "admin" at bounding box center [841, 482] width 65 height 20
click at [846, 483] on div at bounding box center [672, 335] width 1344 height 671
click at [831, 661] on p "user" at bounding box center [837, 661] width 56 height 20
click at [828, 450] on div at bounding box center [672, 335] width 1344 height 671
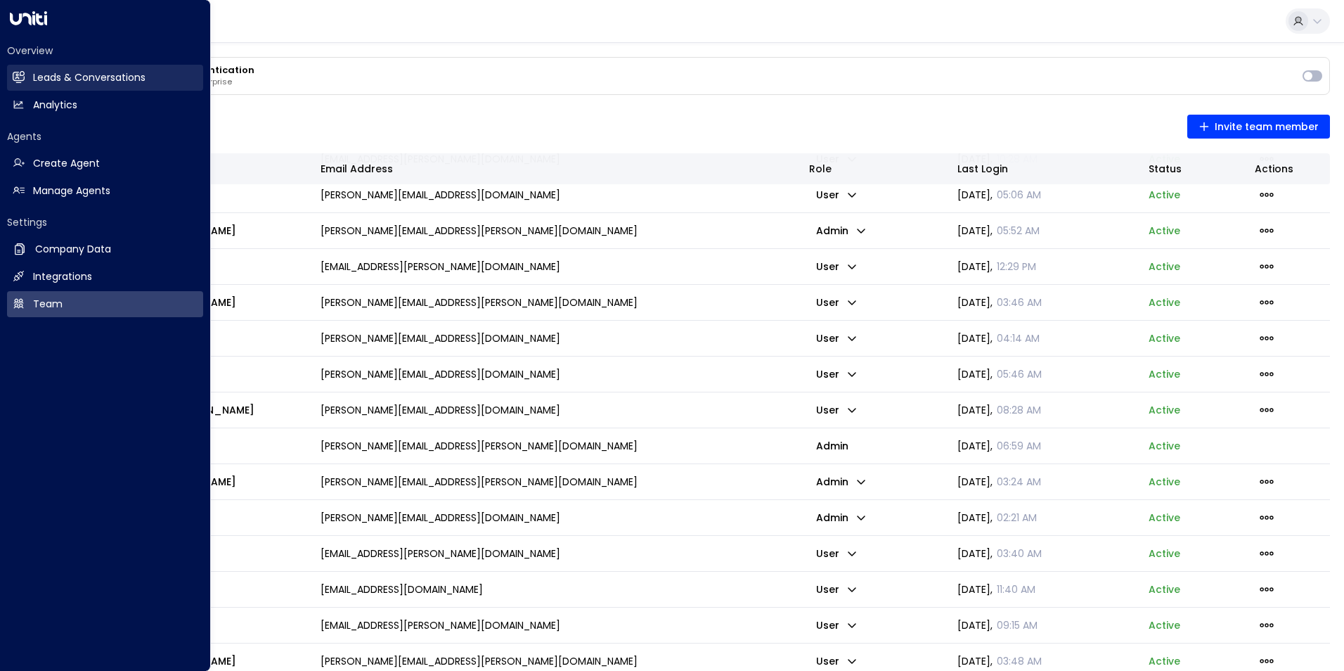
click at [10, 75] on link "Leads & Conversations Leads & Conversations" at bounding box center [105, 78] width 196 height 26
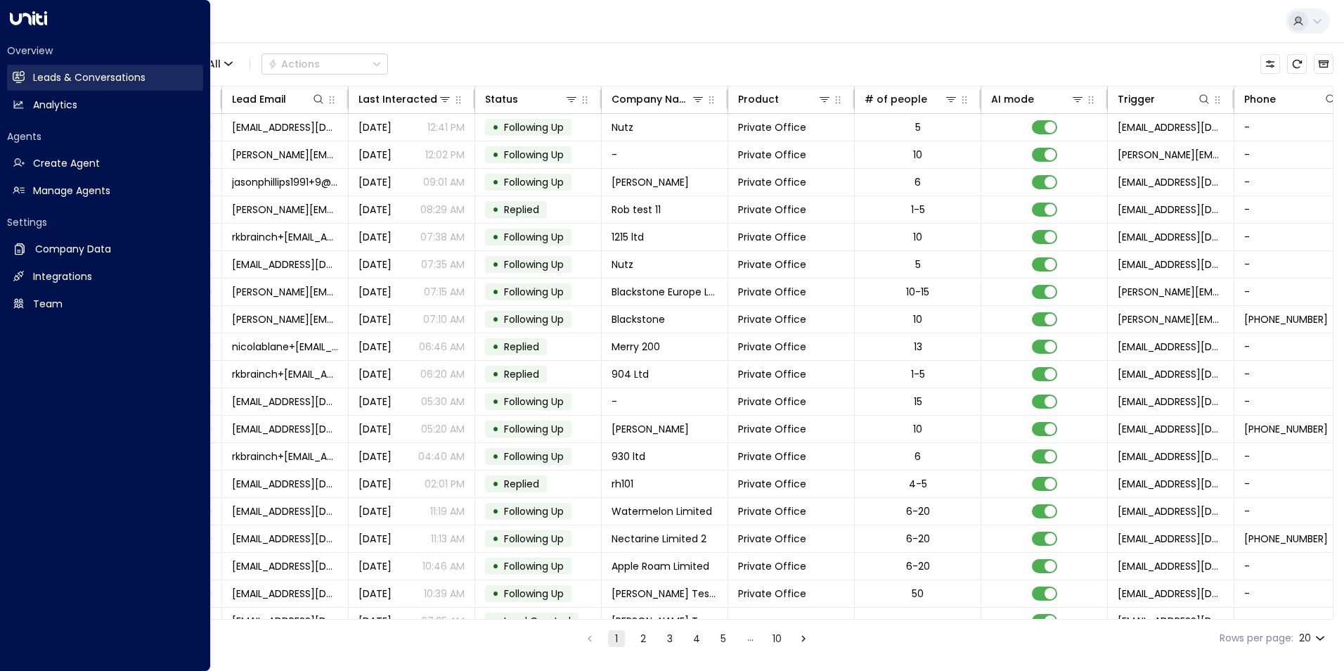
click at [63, 76] on h2 "Leads & Conversations" at bounding box center [89, 77] width 113 height 15
click at [44, 23] on icon at bounding box center [28, 18] width 37 height 14
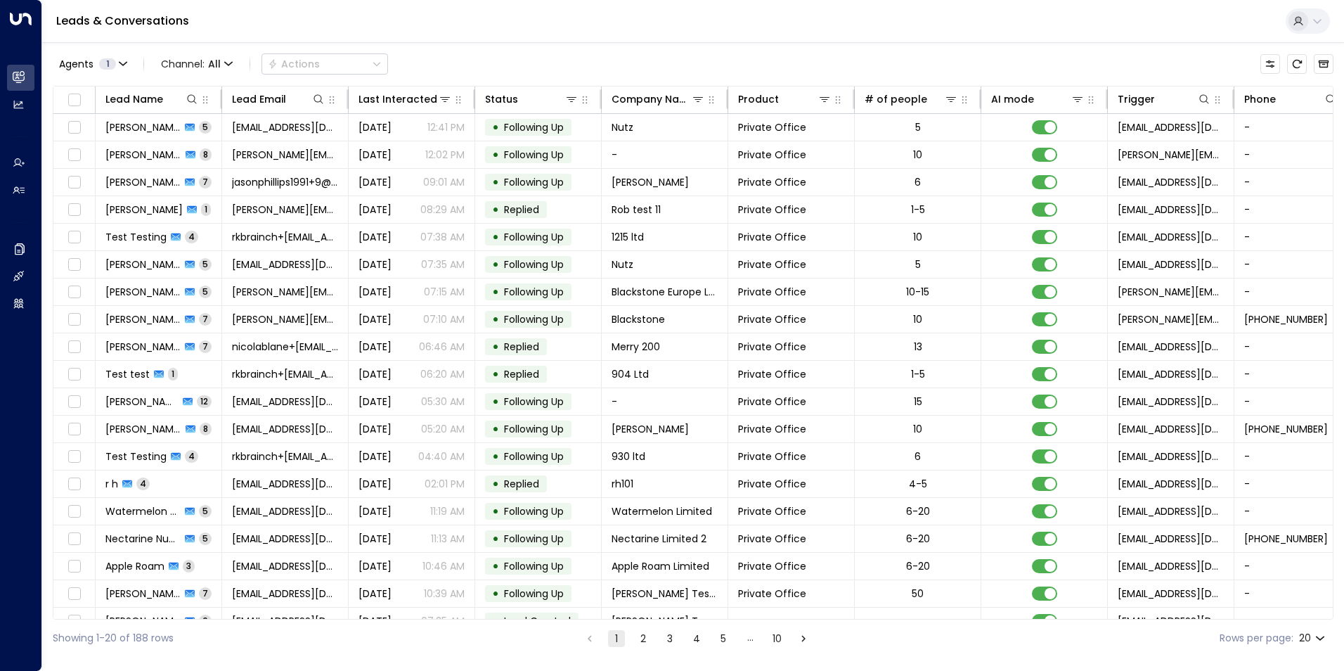
click at [247, 1] on div "Leads & Conversations" at bounding box center [693, 21] width 1302 height 43
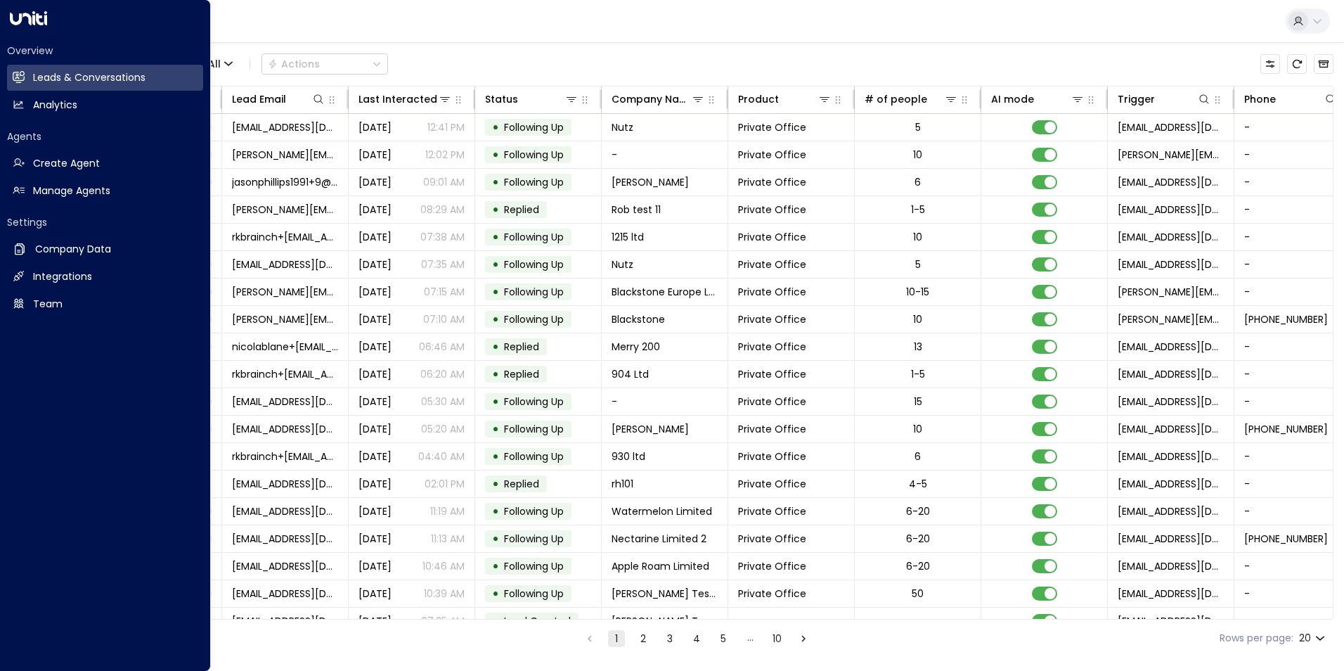
click at [37, 27] on div "Overview Leads & Conversations Leads & Conversations Analytics Analytics Agents…" at bounding box center [105, 335] width 211 height 671
click at [79, 184] on h2 "Manage Agents" at bounding box center [71, 191] width 77 height 15
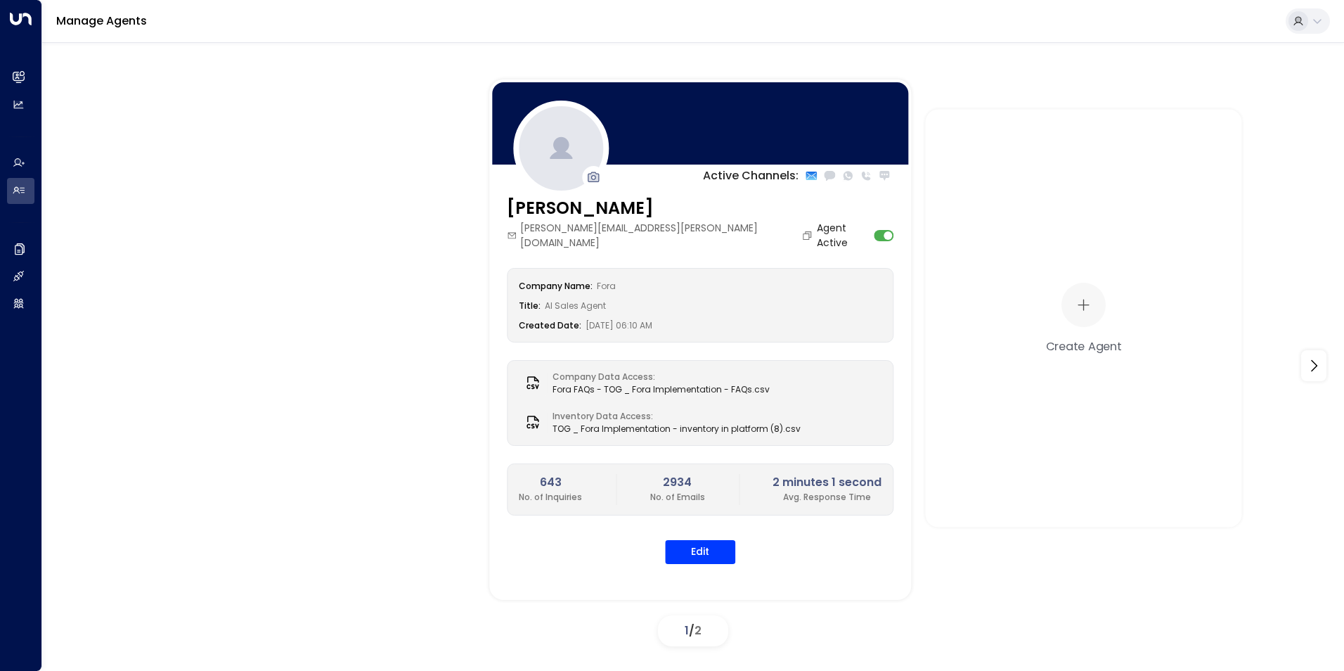
click at [316, 385] on div "Active Channels: [PERSON_NAME] [PERSON_NAME][EMAIL_ADDRESS][PERSON_NAME][DOMAIN…" at bounding box center [693, 365] width 1232 height 572
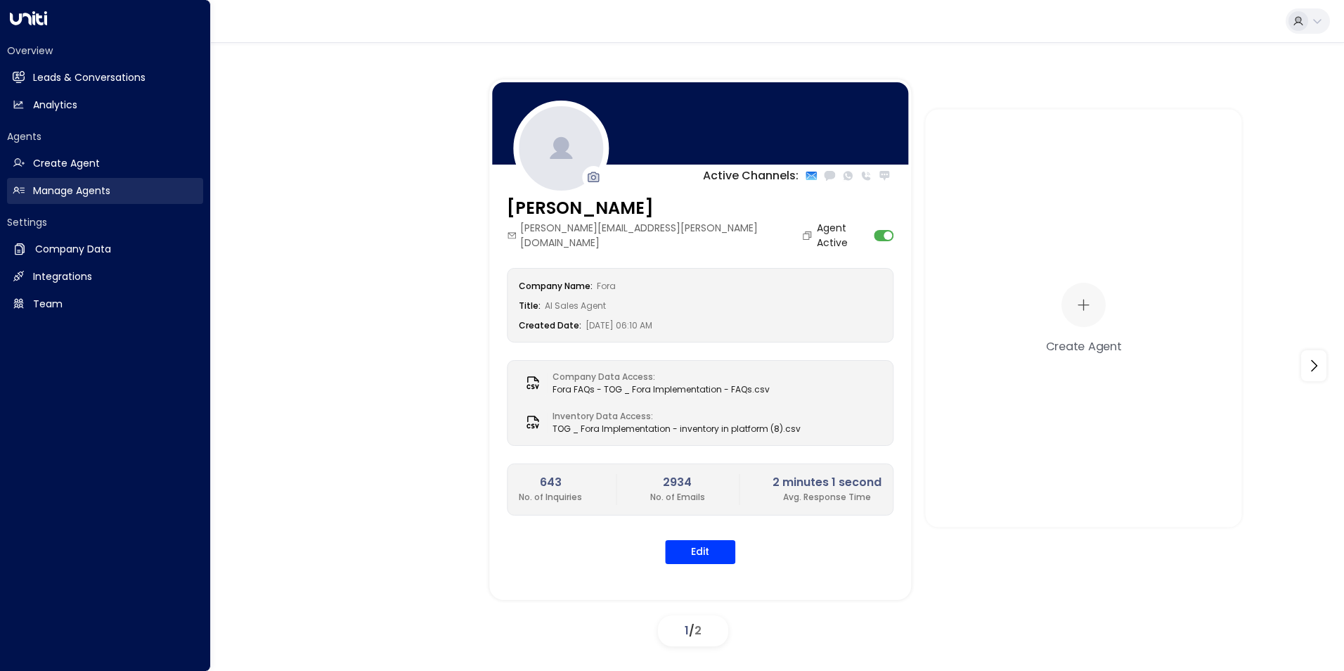
click at [96, 182] on link "Manage Agents Manage Agents" at bounding box center [105, 191] width 196 height 26
click at [94, 308] on link "Team Team" at bounding box center [105, 304] width 196 height 26
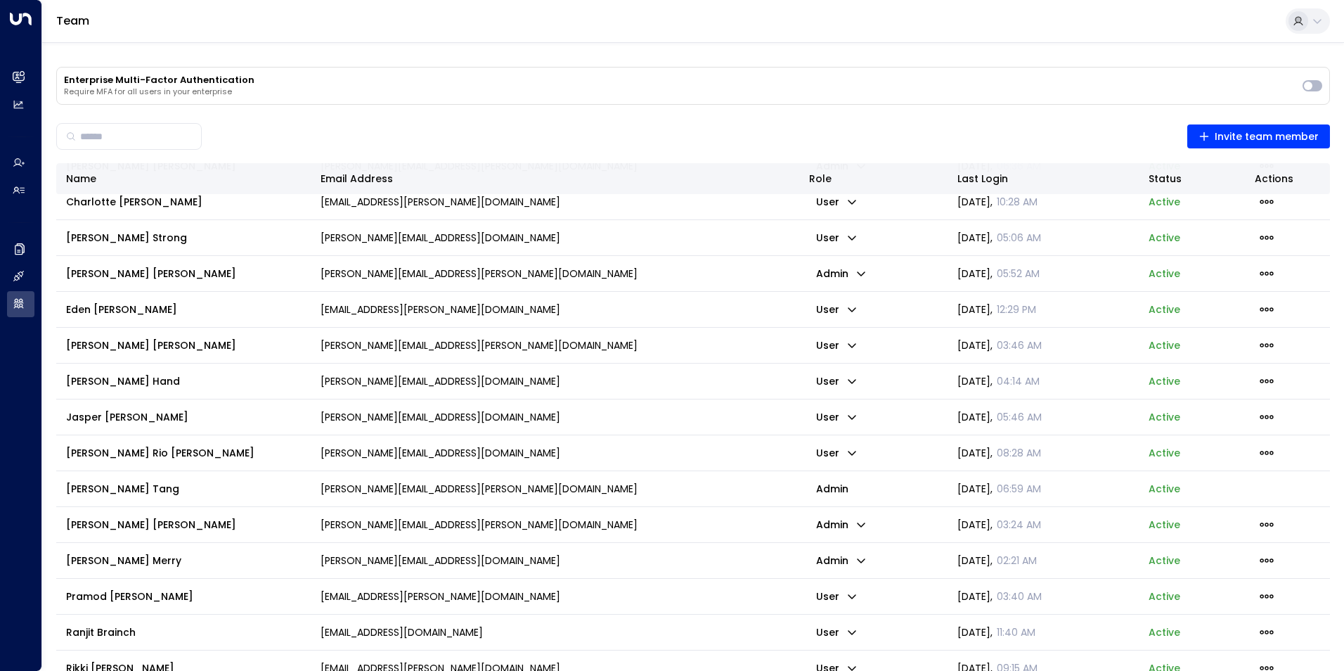
scroll to position [79, 0]
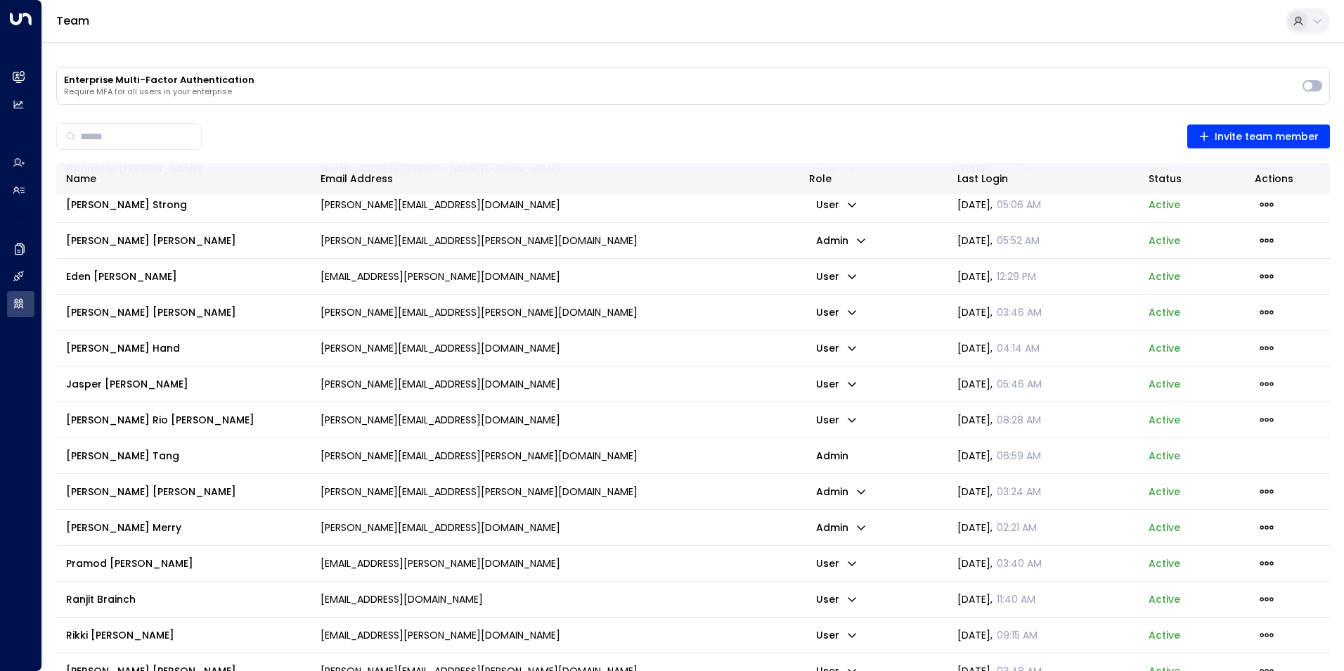
click at [851, 567] on icon "button" at bounding box center [852, 563] width 11 height 11
click at [1268, 564] on div at bounding box center [672, 335] width 1344 height 671
click at [1268, 564] on icon "button" at bounding box center [1266, 562] width 15 height 15
drag, startPoint x: 1209, startPoint y: 611, endPoint x: 1242, endPoint y: 550, distance: 69.5
click at [1266, 559] on icon "button" at bounding box center [1266, 562] width 15 height 15
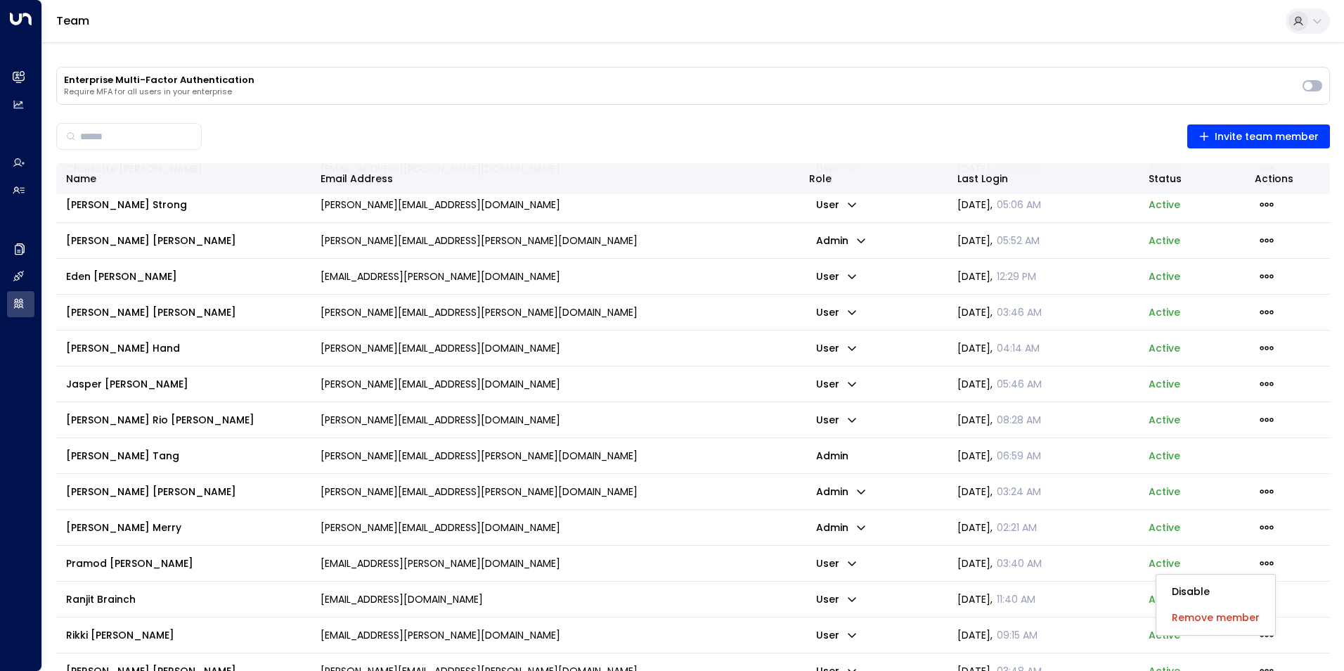
click at [1210, 619] on span "Remove member" at bounding box center [1216, 617] width 88 height 15
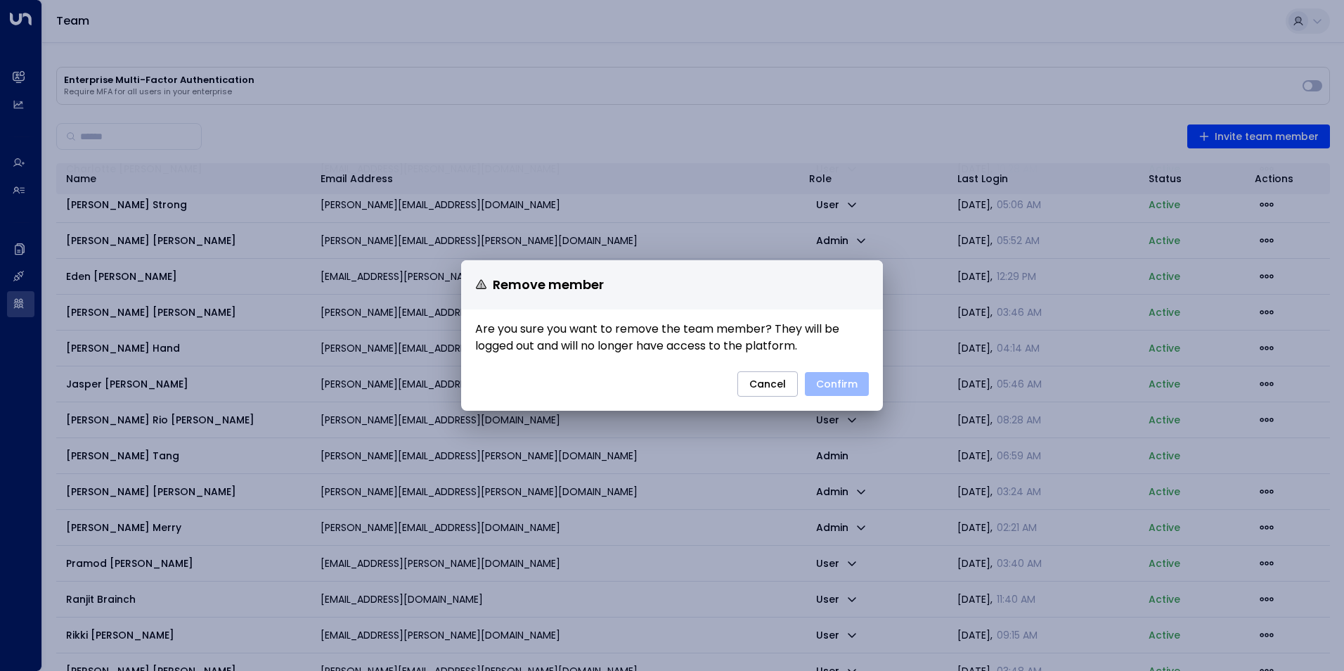
click at [832, 379] on button "Confirm" at bounding box center [837, 384] width 64 height 24
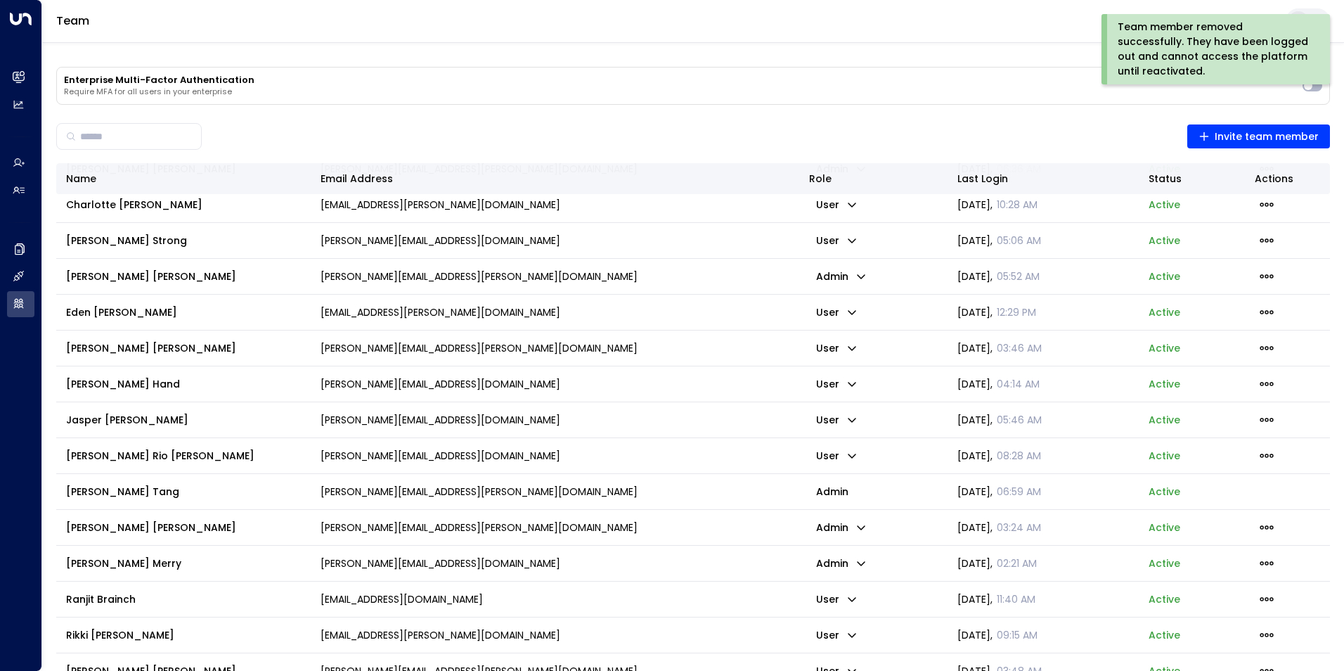
scroll to position [43, 0]
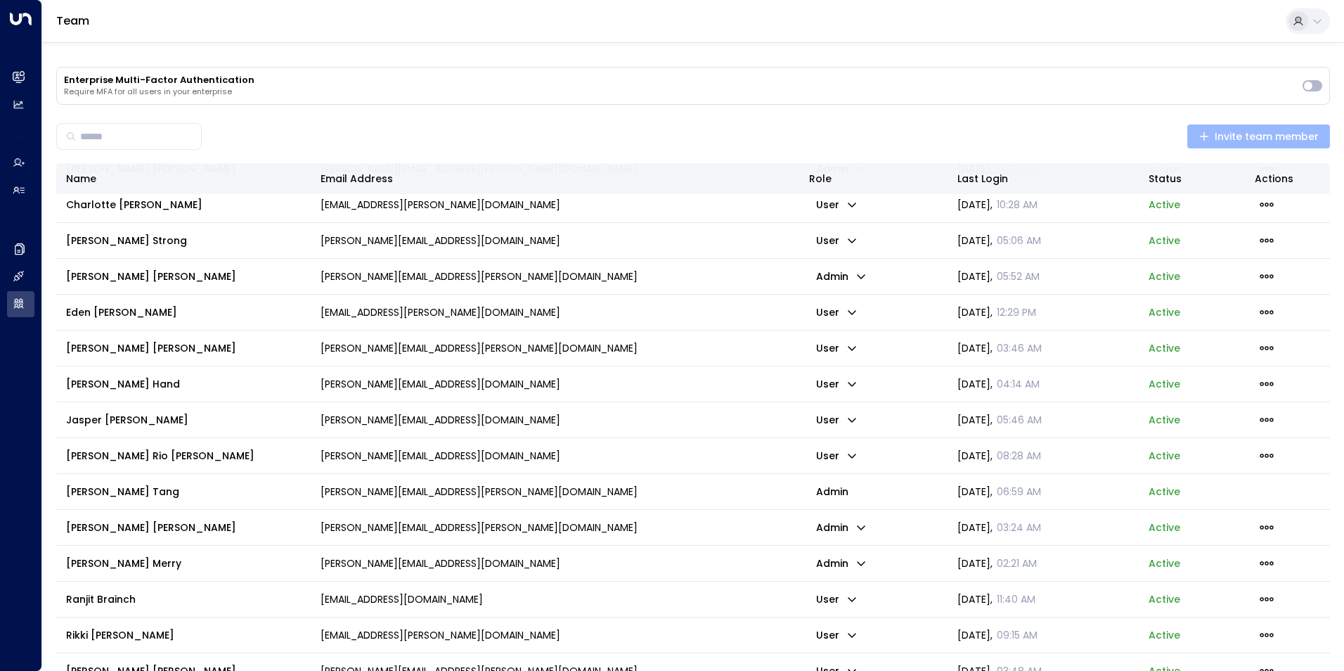
click at [1240, 144] on span "Invite team member" at bounding box center [1259, 137] width 121 height 18
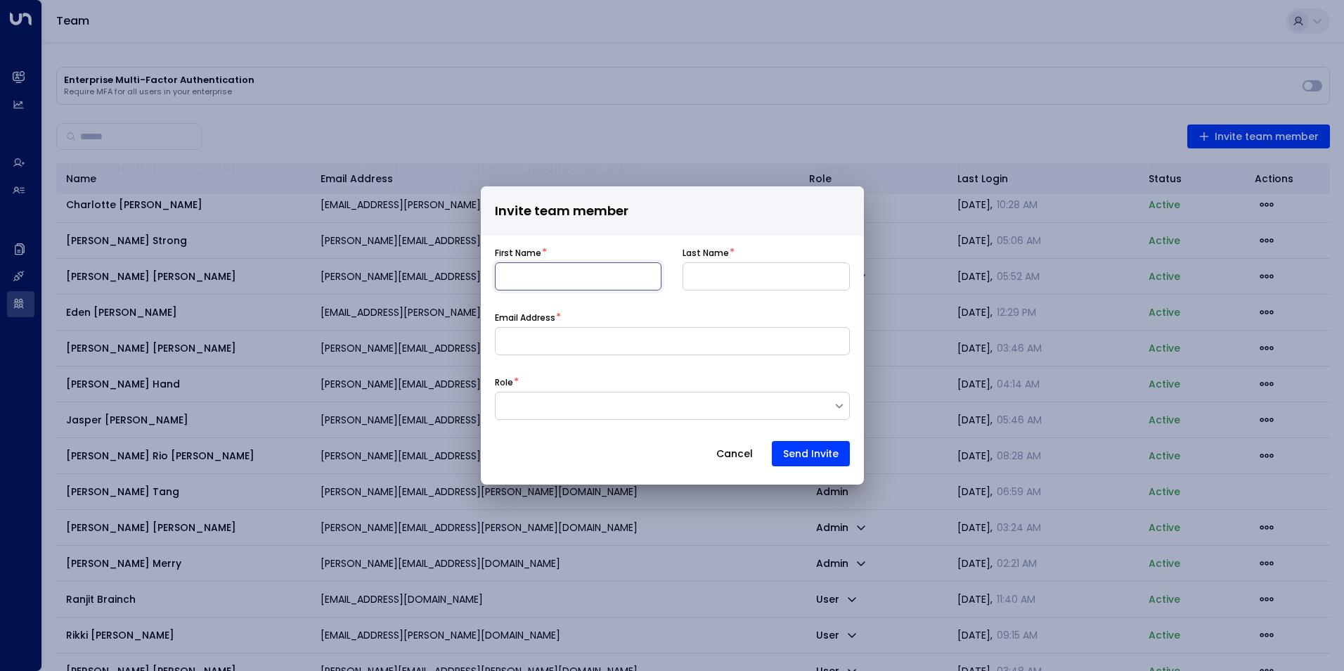
click at [583, 276] on input at bounding box center [578, 276] width 167 height 28
click at [563, 282] on input at bounding box center [578, 276] width 167 height 28
type input "*****"
type input "********"
click at [569, 348] on input at bounding box center [672, 341] width 355 height 28
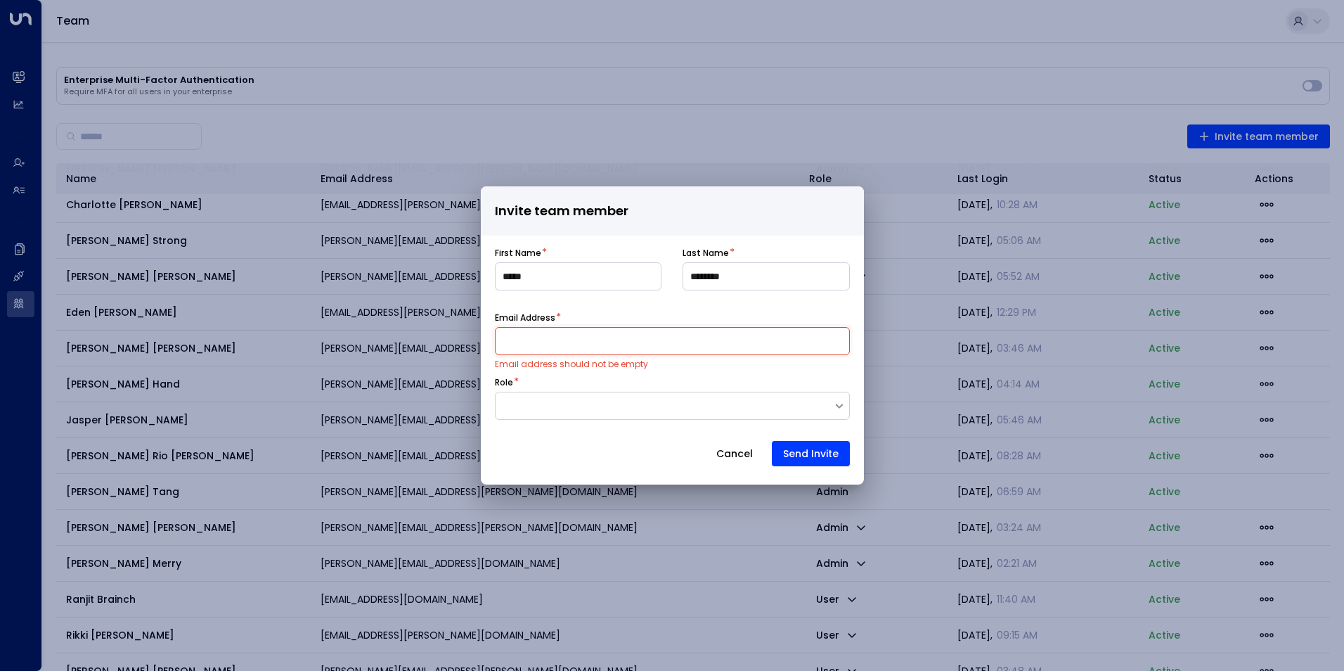
click at [733, 341] on input at bounding box center [672, 341] width 355 height 28
paste input "**********"
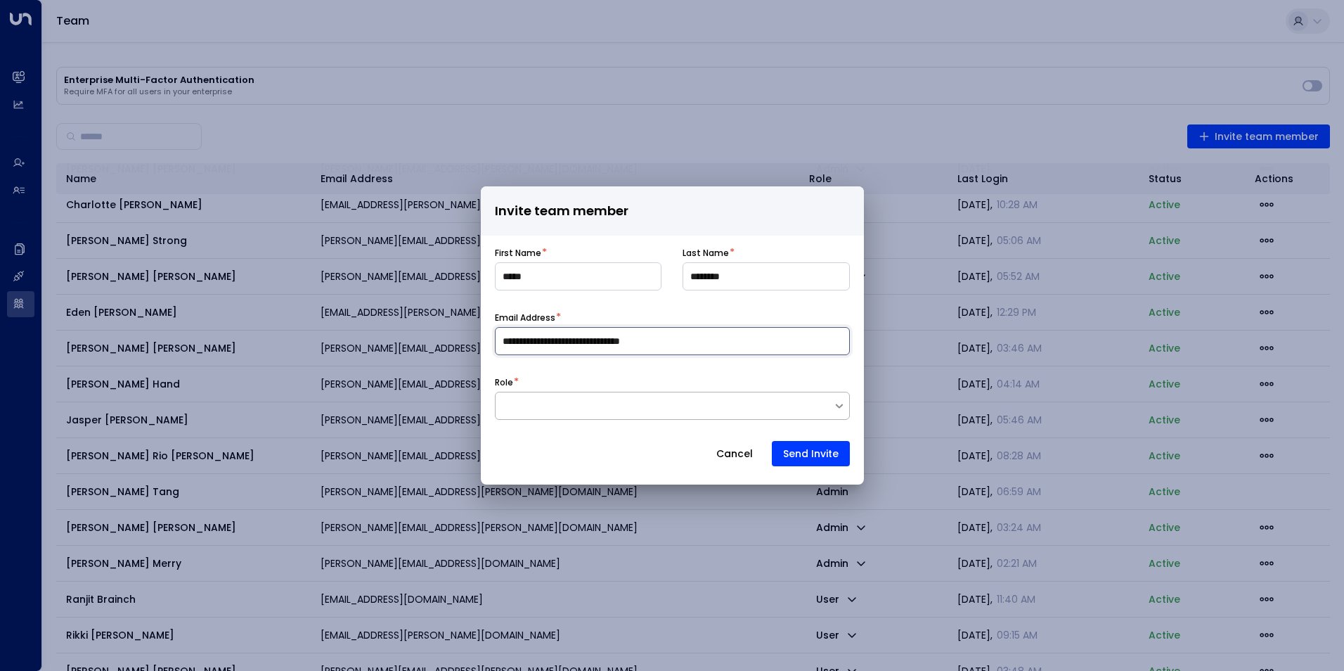
type input "**********"
click at [534, 415] on div at bounding box center [672, 406] width 355 height 28
click at [532, 372] on div "User" at bounding box center [672, 370] width 355 height 26
click at [841, 456] on button "Send Invite" at bounding box center [811, 453] width 78 height 25
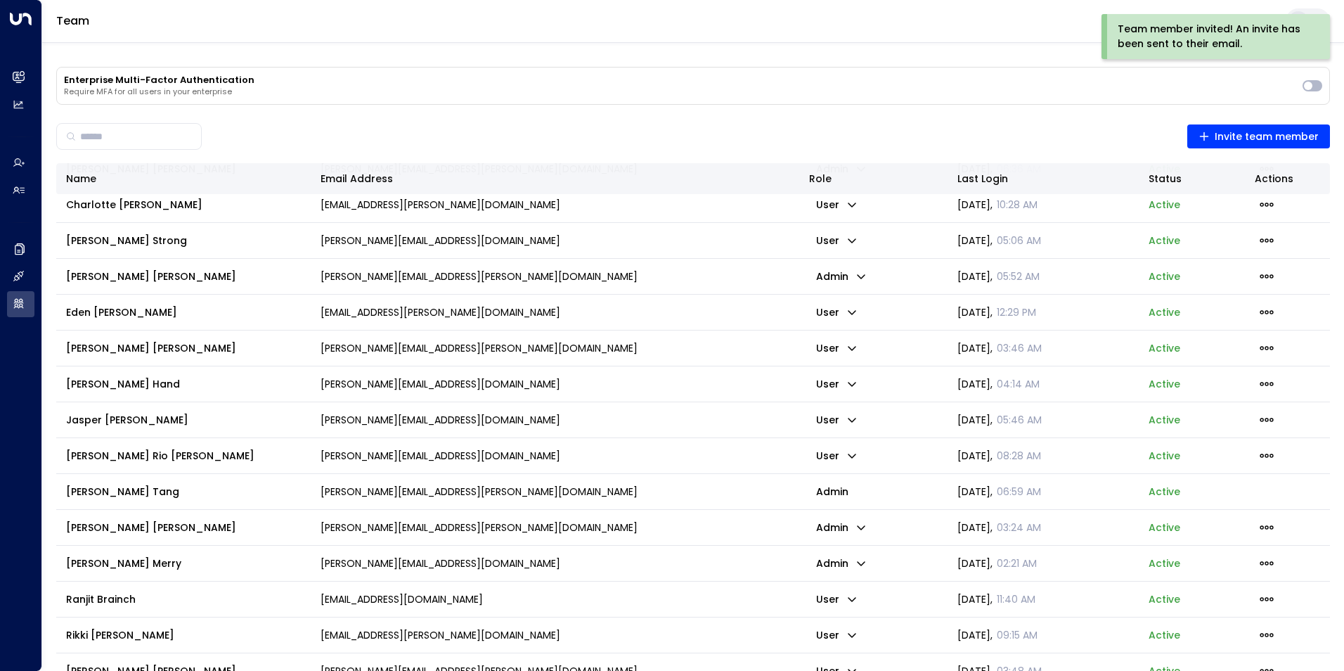
scroll to position [79, 0]
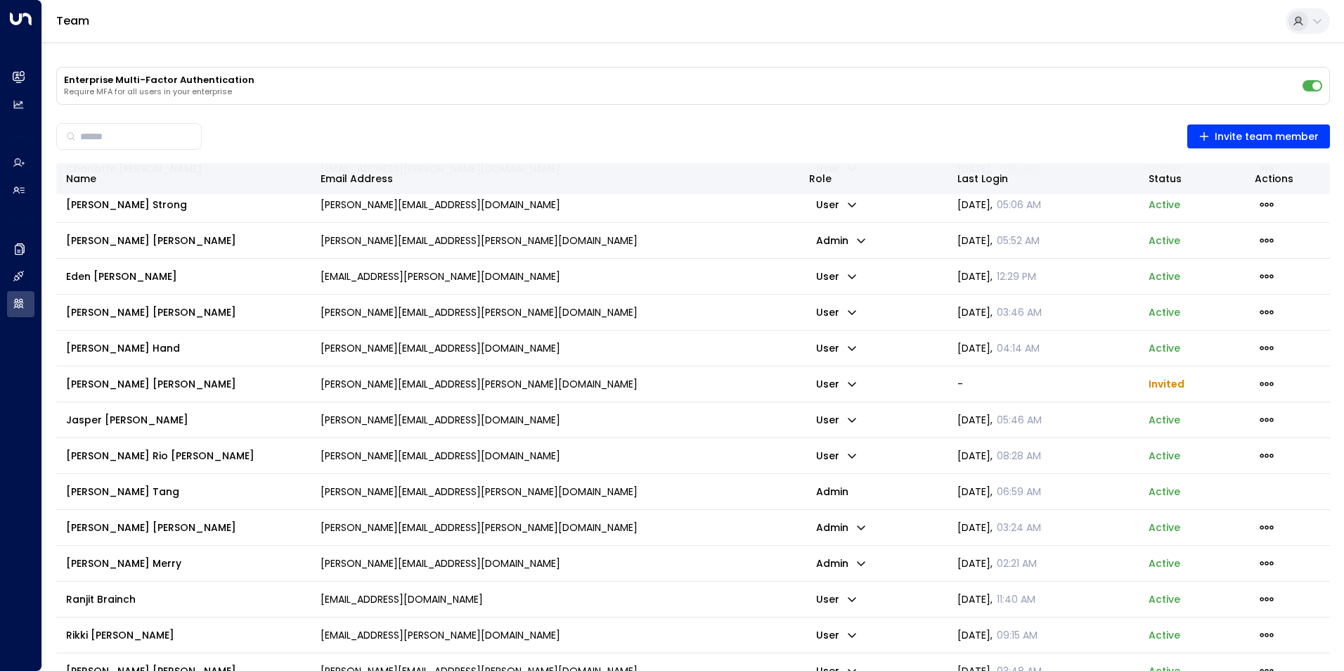
click at [1323, 16] on icon at bounding box center [1317, 20] width 11 height 11
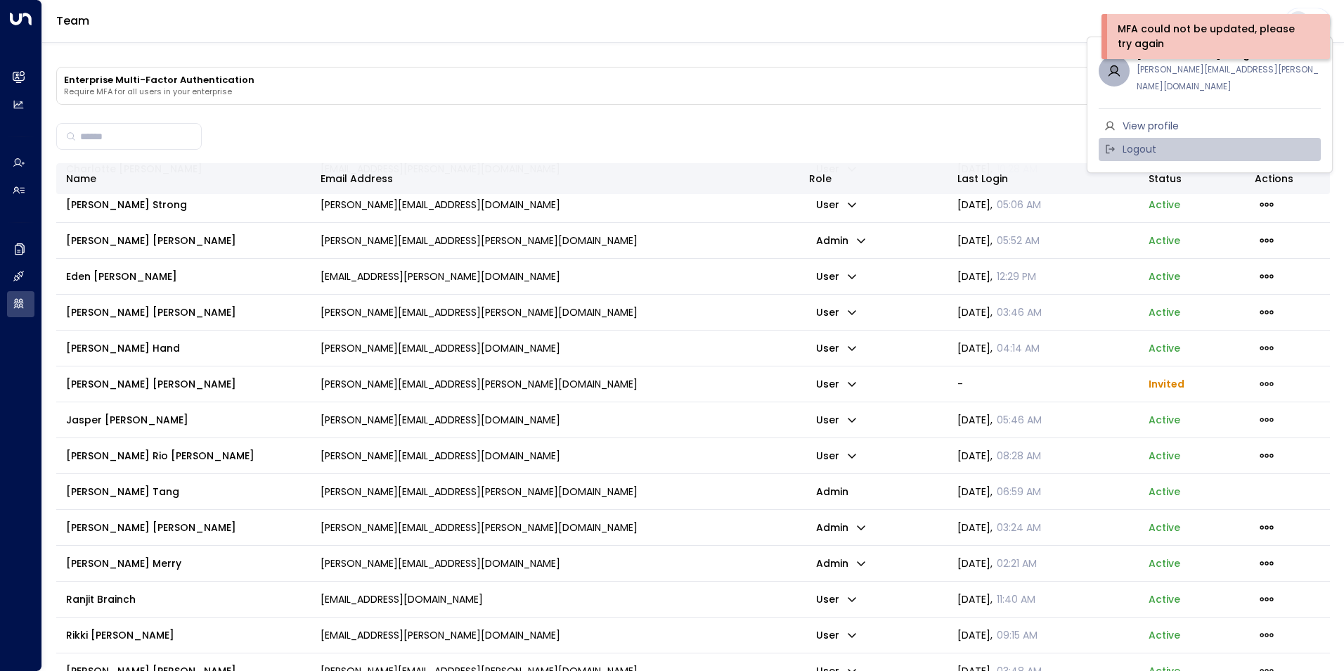
click at [1190, 139] on li "Logout" at bounding box center [1210, 149] width 222 height 23
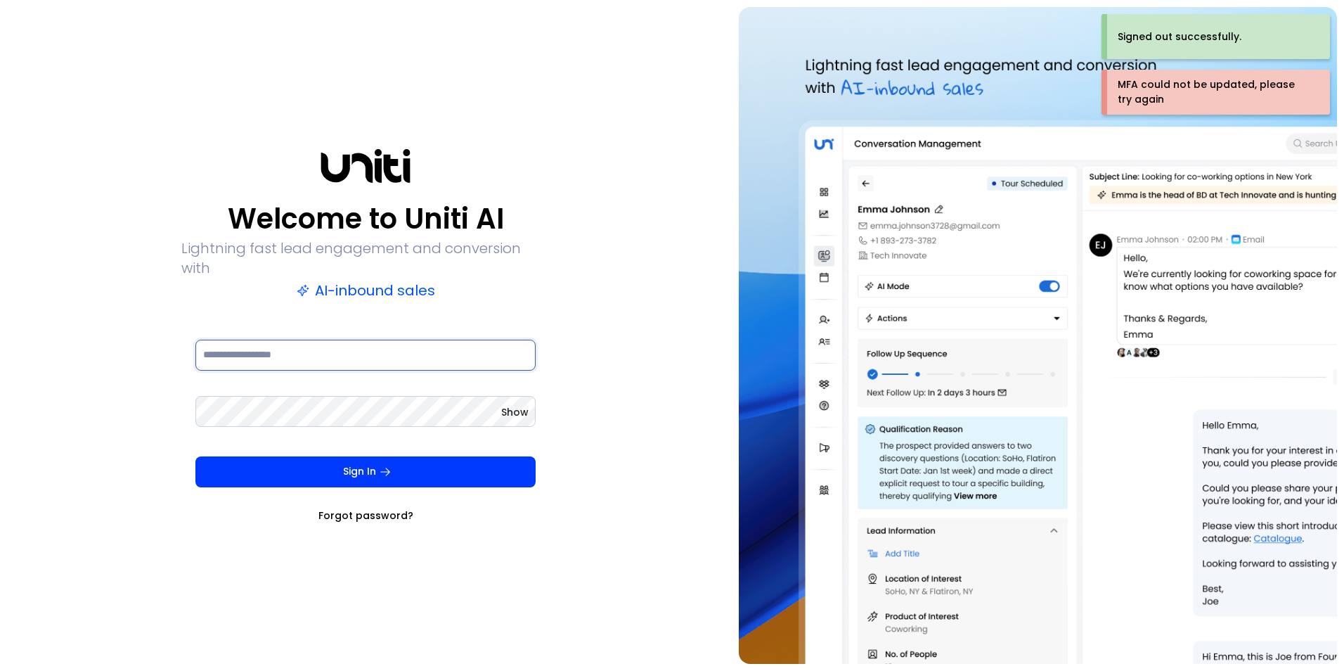
type input "**********"
click at [527, 403] on keeper-lock "Open Keeper Popup" at bounding box center [520, 411] width 17 height 17
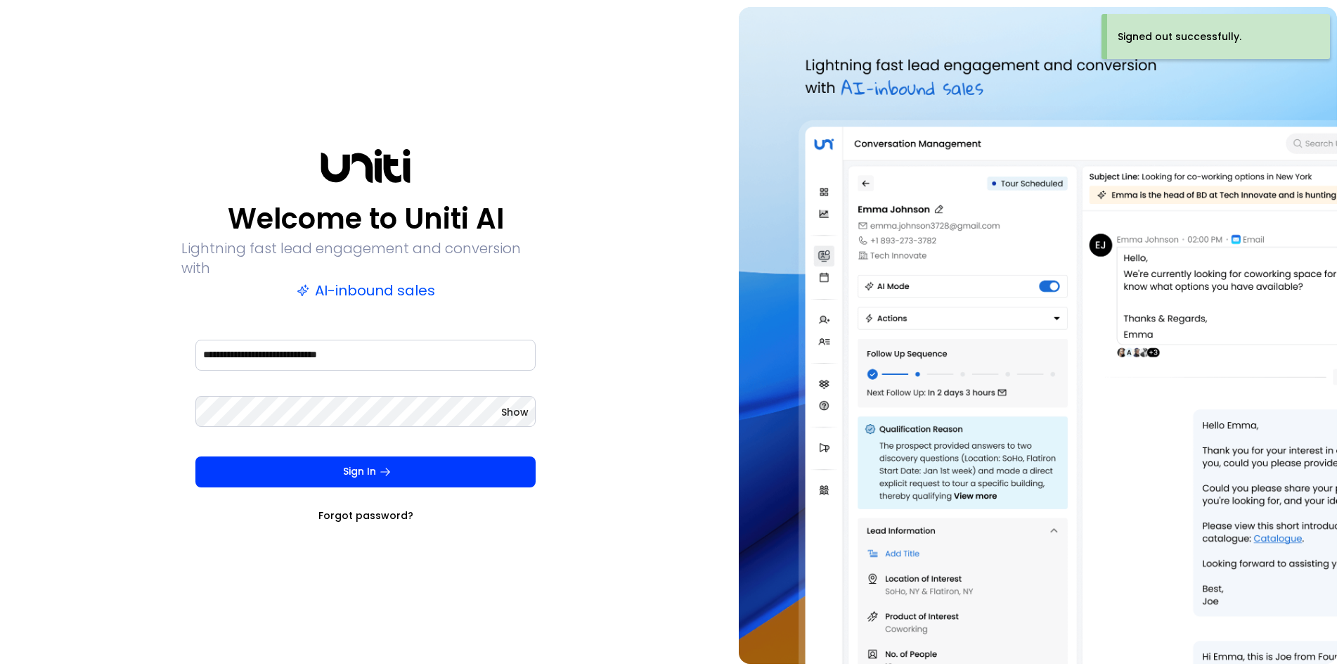
click at [504, 405] on span "Show" at bounding box center [514, 412] width 27 height 14
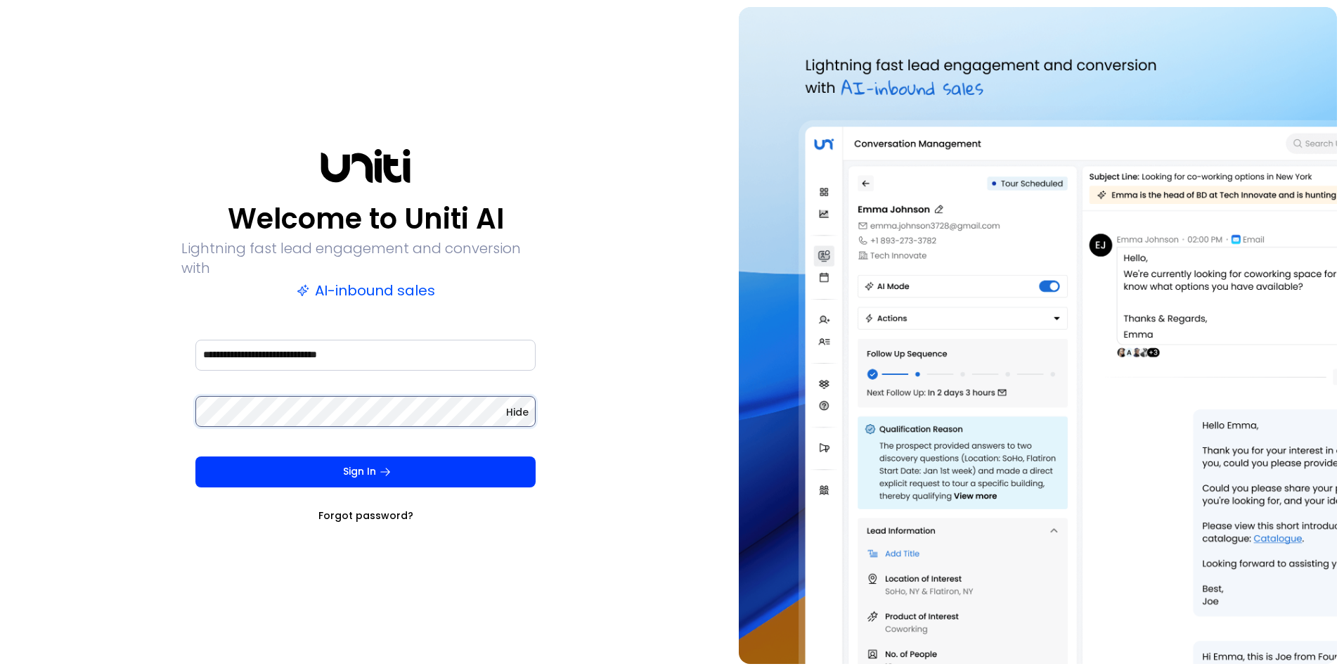
click at [141, 411] on div "**********" at bounding box center [366, 335] width 718 height 657
drag, startPoint x: 646, startPoint y: 378, endPoint x: 625, endPoint y: 413, distance: 40.4
click at [646, 378] on div "**********" at bounding box center [366, 335] width 718 height 657
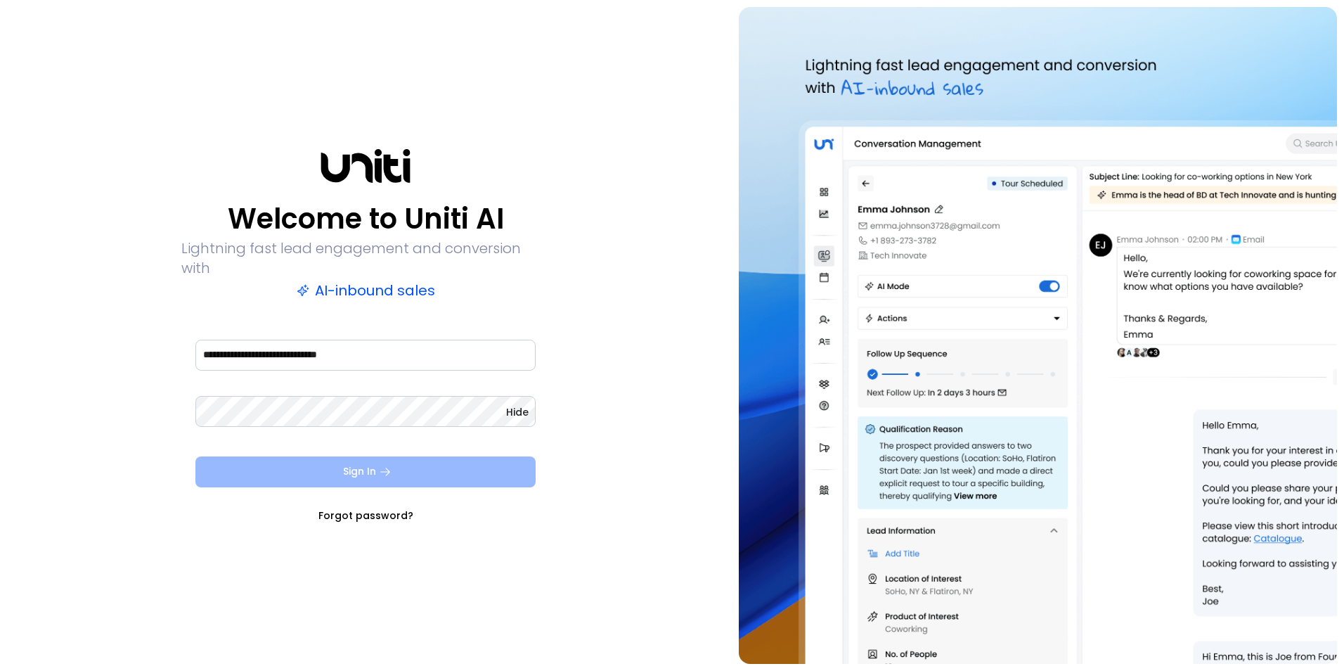
click at [288, 465] on button "Sign In" at bounding box center [365, 471] width 340 height 31
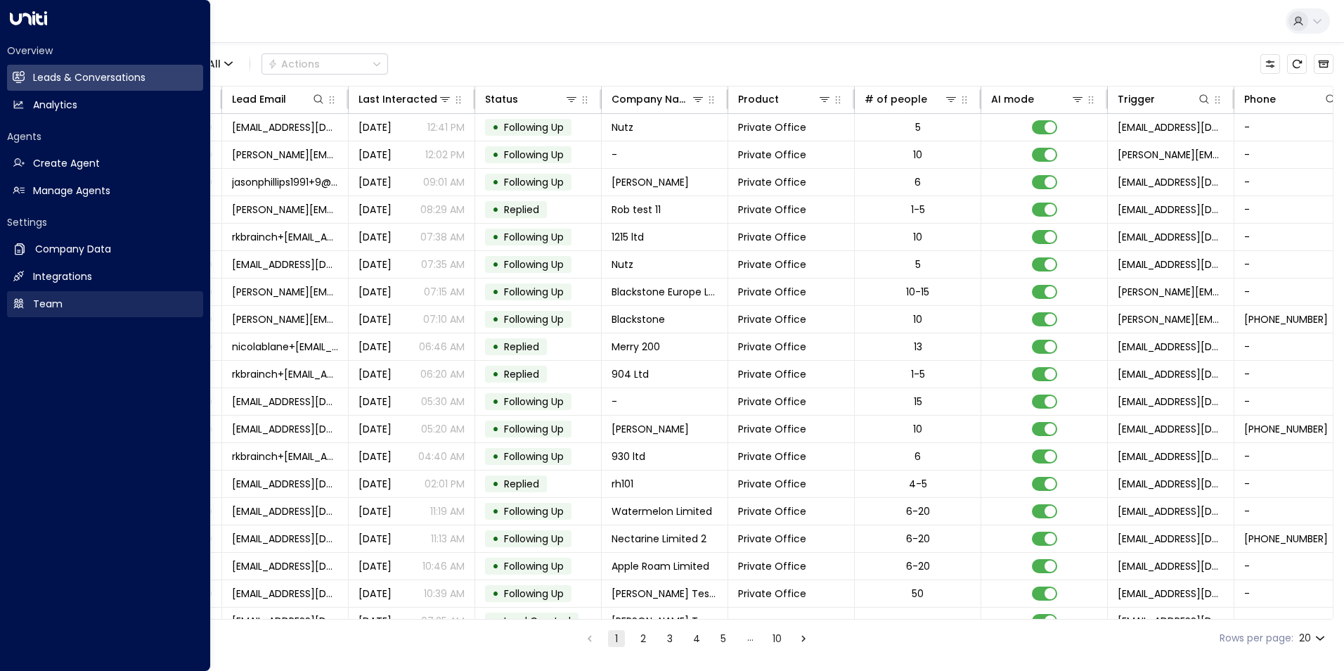
click at [72, 308] on link "Team Team" at bounding box center [105, 304] width 196 height 26
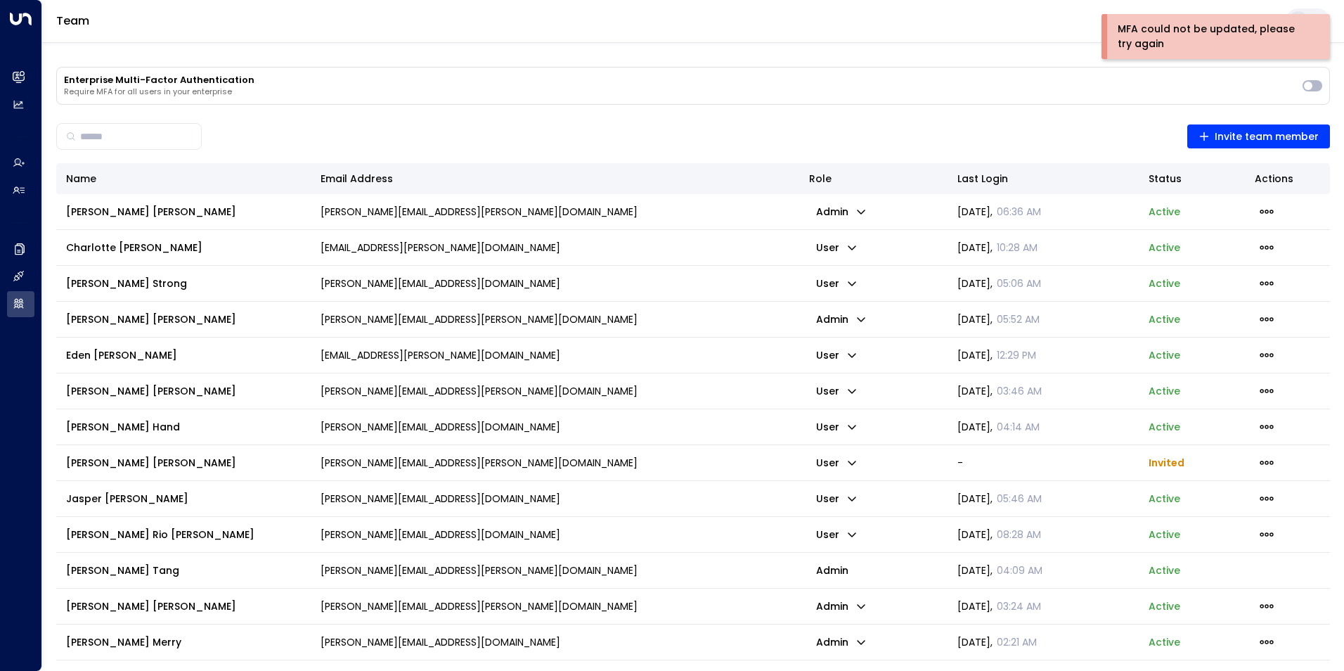
click at [1214, 36] on div "MFA could not be updated, please try again" at bounding box center [1214, 37] width 193 height 30
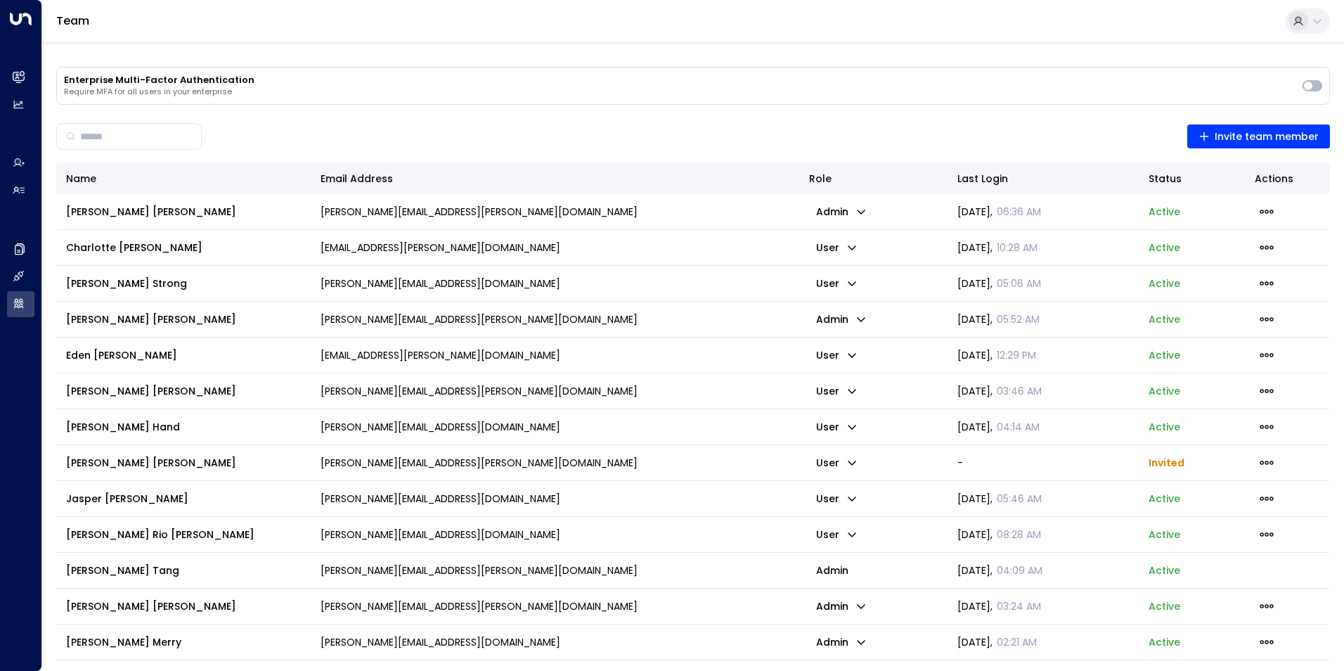
click at [1313, 25] on icon at bounding box center [1317, 20] width 11 height 11
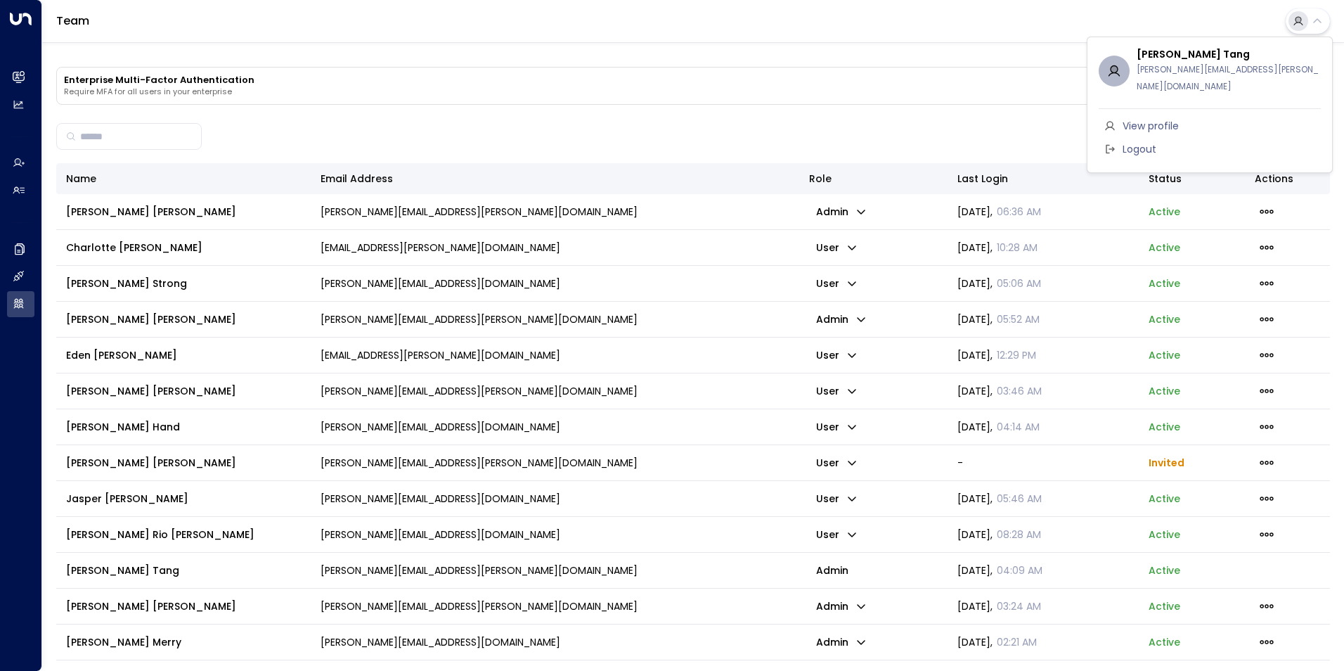
click at [1178, 119] on span "View profile" at bounding box center [1151, 126] width 56 height 15
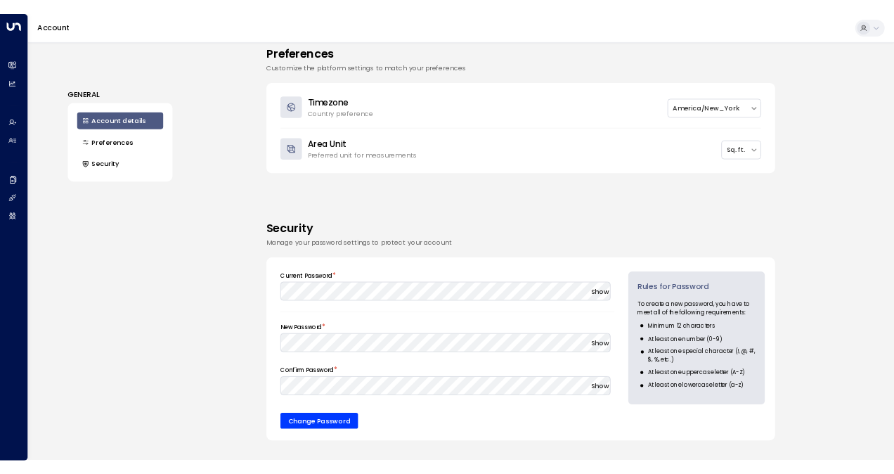
scroll to position [463, 0]
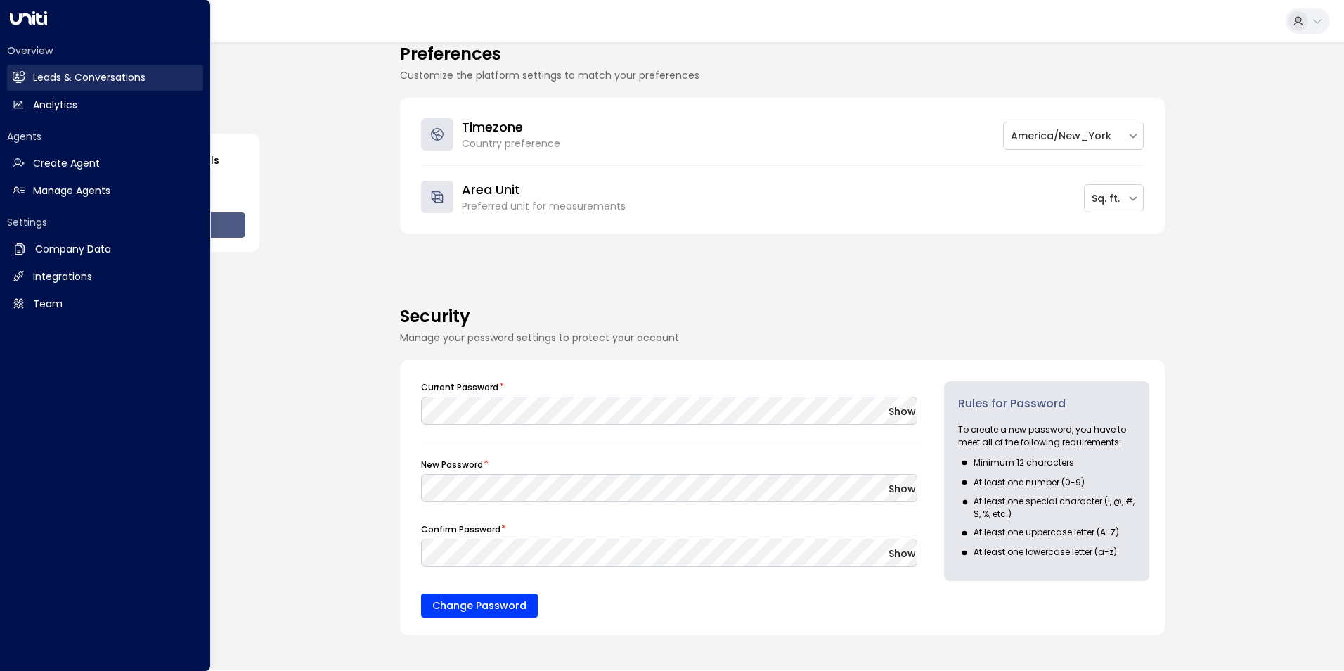
click at [47, 68] on link "Leads & Conversations Leads & Conversations" at bounding box center [105, 78] width 196 height 26
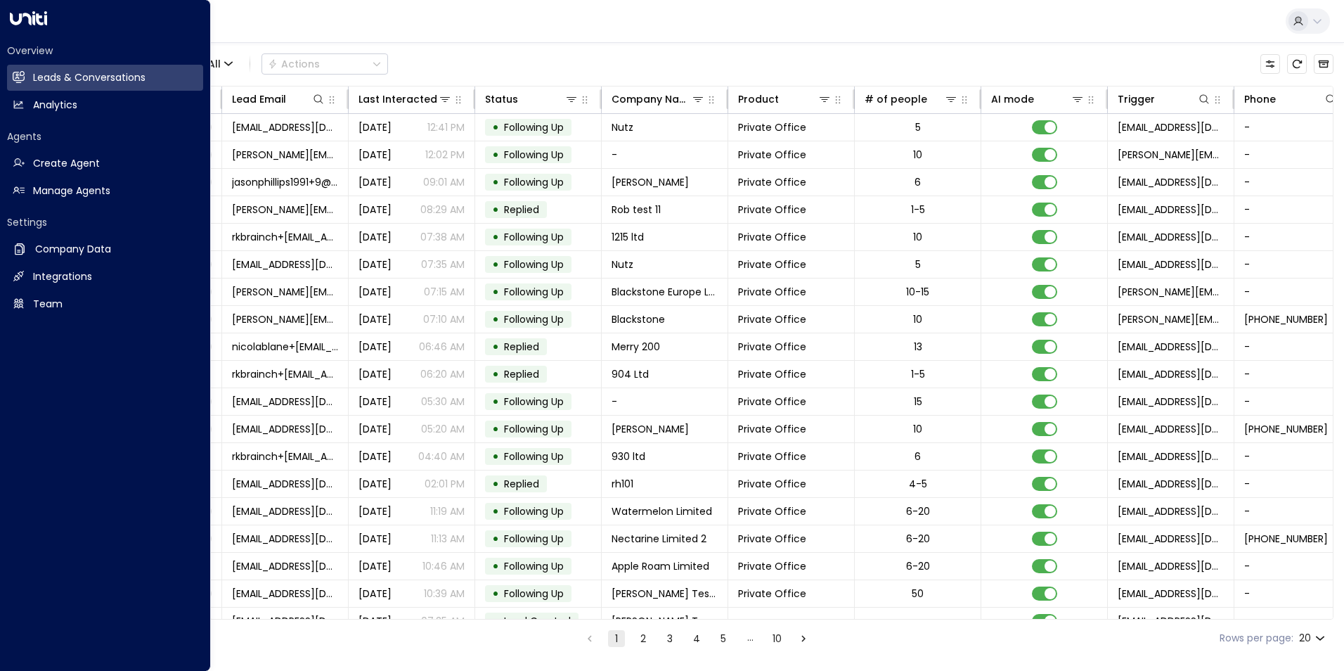
click at [31, 29] on div "Overview Leads & Conversations Leads & Conversations Analytics Analytics Agents…" at bounding box center [105, 335] width 211 height 671
click at [60, 291] on link "Team Team" at bounding box center [105, 304] width 196 height 26
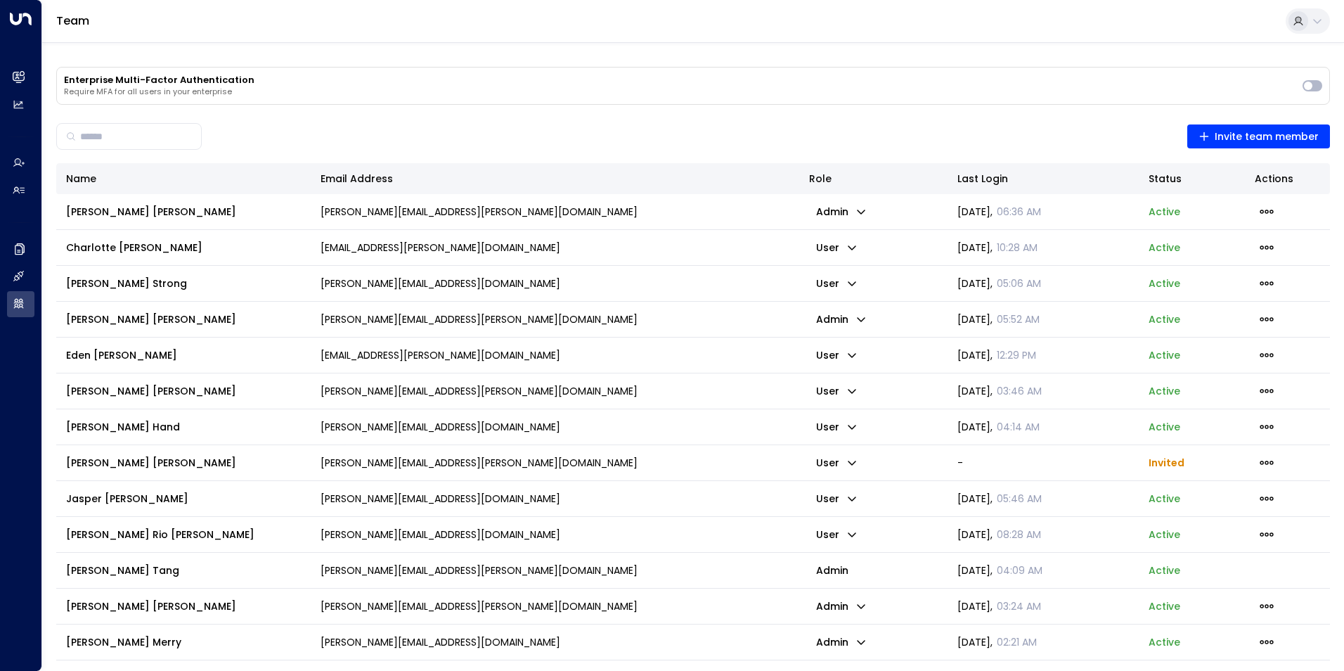
click at [321, 61] on div "Enterprise Multi-Factor Authentication Require MFA for all users in your enterp…" at bounding box center [693, 388] width 1302 height 693
click at [89, 91] on p "Require MFA for all users in your enterprise" at bounding box center [680, 92] width 1232 height 10
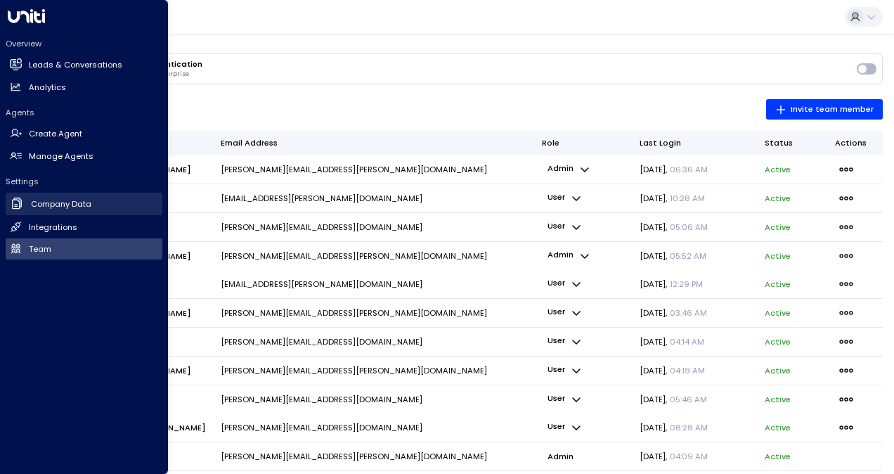
click at [86, 195] on link "Company Data Company Data" at bounding box center [84, 204] width 157 height 23
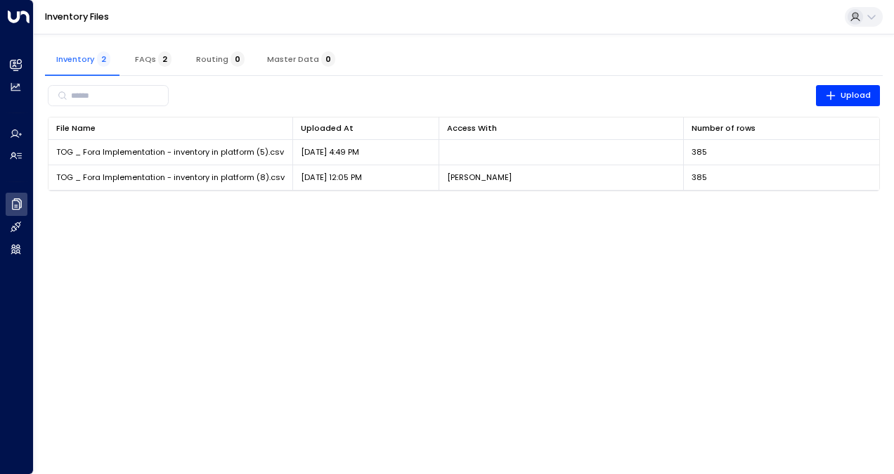
click at [305, 205] on html "Overview Leads & Conversations Leads & Conversations Analytics Analytics Agents…" at bounding box center [447, 102] width 894 height 205
